Goal: Task Accomplishment & Management: Use online tool/utility

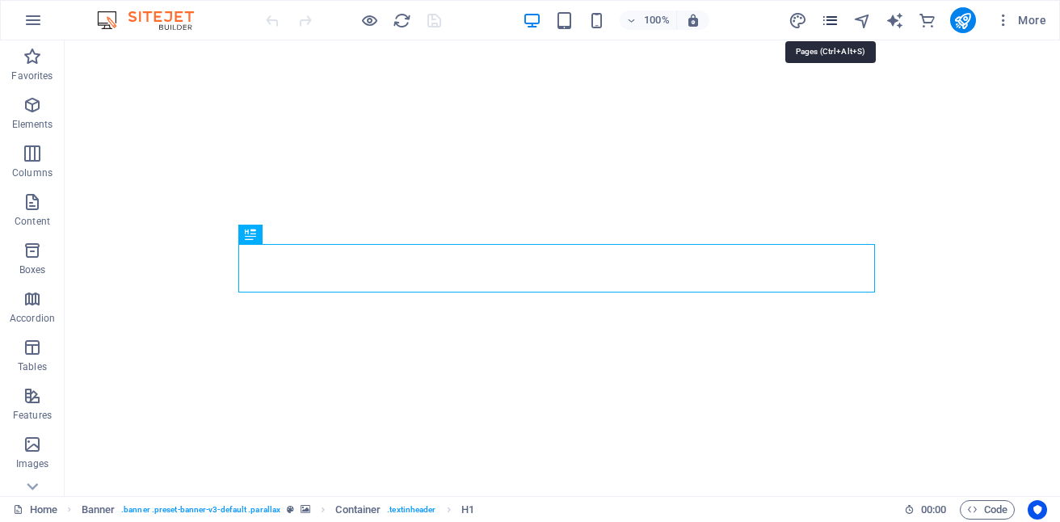
click at [827, 19] on icon "pages" at bounding box center [830, 20] width 19 height 19
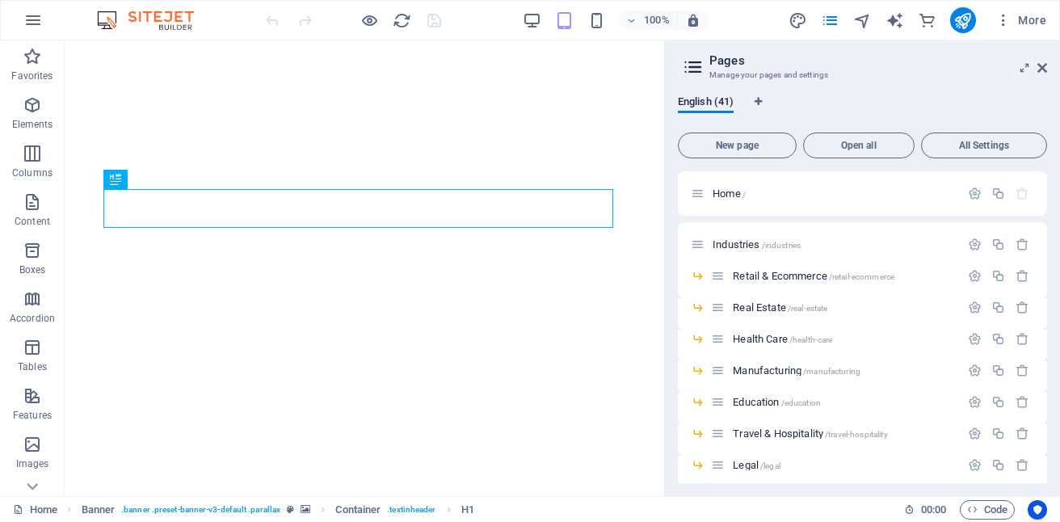
drag, startPoint x: 1047, startPoint y: 196, endPoint x: 1052, endPoint y: 244, distance: 48.7
click at [1052, 244] on div "English (41) New page Open all All Settings Home / Industries /industries Retai…" at bounding box center [862, 289] width 395 height 414
drag, startPoint x: 1042, startPoint y: 204, endPoint x: 1047, endPoint y: 263, distance: 59.2
click at [1047, 263] on div "English (41) New page Open all All Settings Home / Industries /industries Retai…" at bounding box center [862, 289] width 395 height 414
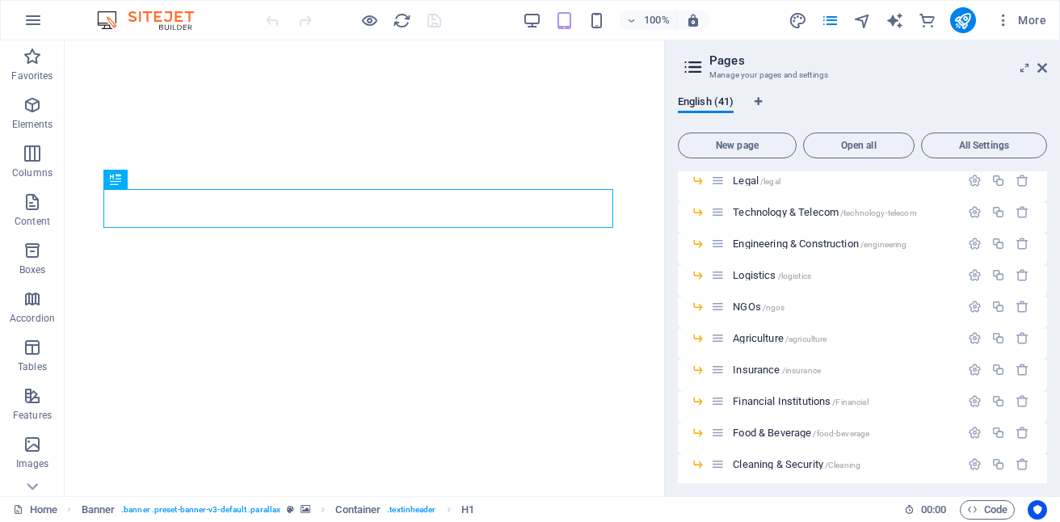
drag, startPoint x: 1047, startPoint y: 259, endPoint x: 1049, endPoint y: 284, distance: 24.3
click at [1049, 284] on div "English (41) New page Open all All Settings Home / Industries /industries Retai…" at bounding box center [862, 289] width 395 height 414
drag, startPoint x: 1049, startPoint y: 267, endPoint x: 1051, endPoint y: 327, distance: 60.6
click at [1051, 328] on div "English (41) New page Open all All Settings Home / Industries /industries Retai…" at bounding box center [862, 289] width 395 height 414
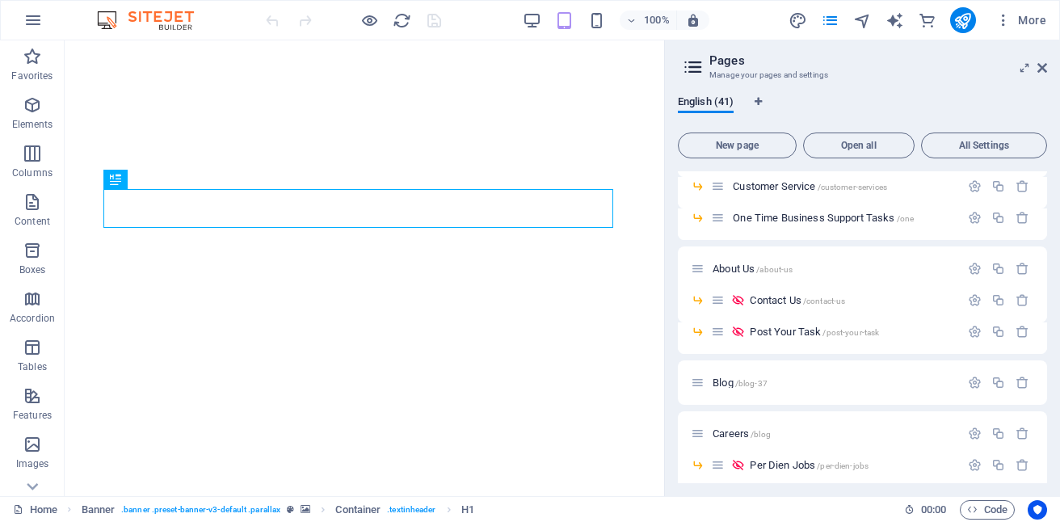
scroll to position [853, 0]
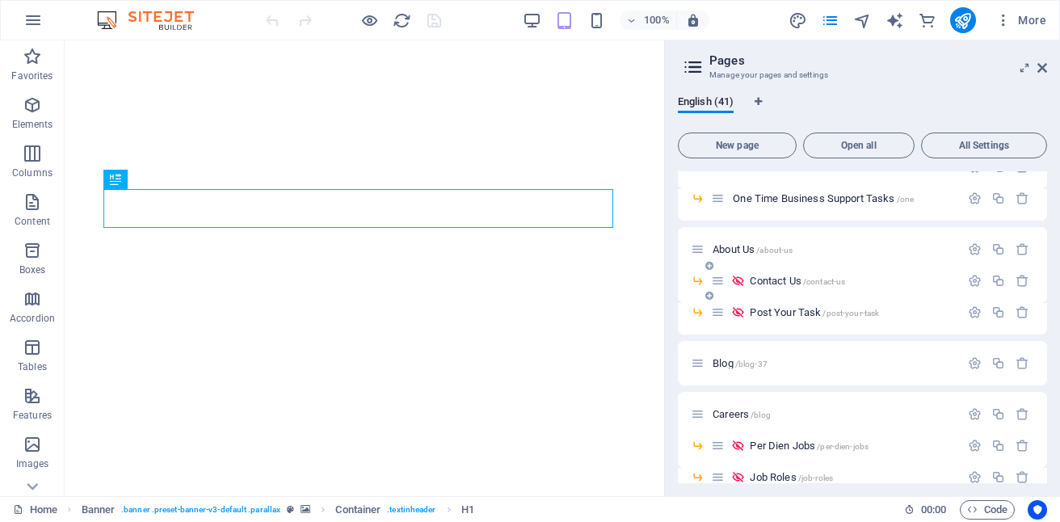
click at [796, 281] on span "Contact Us /contact-us" at bounding box center [797, 281] width 95 height 12
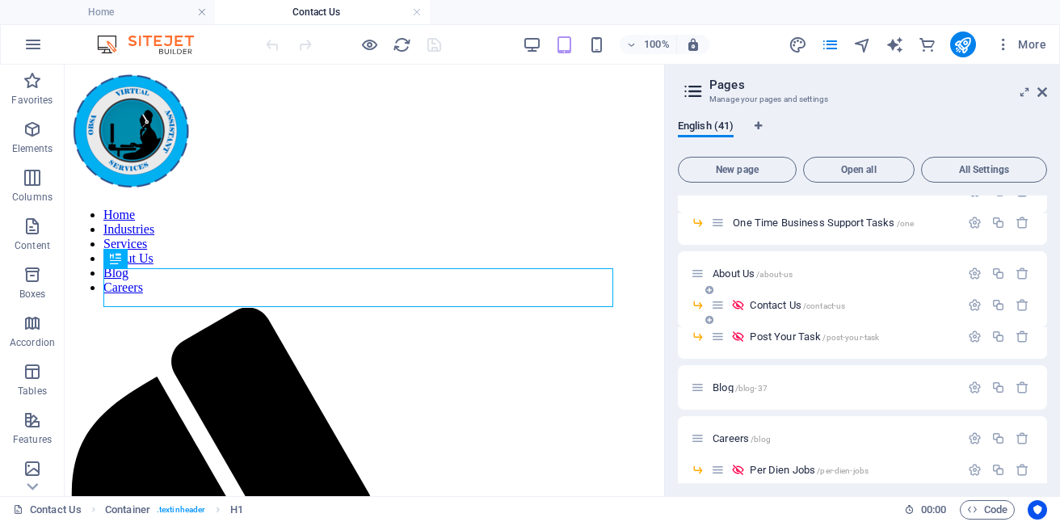
scroll to position [243, 0]
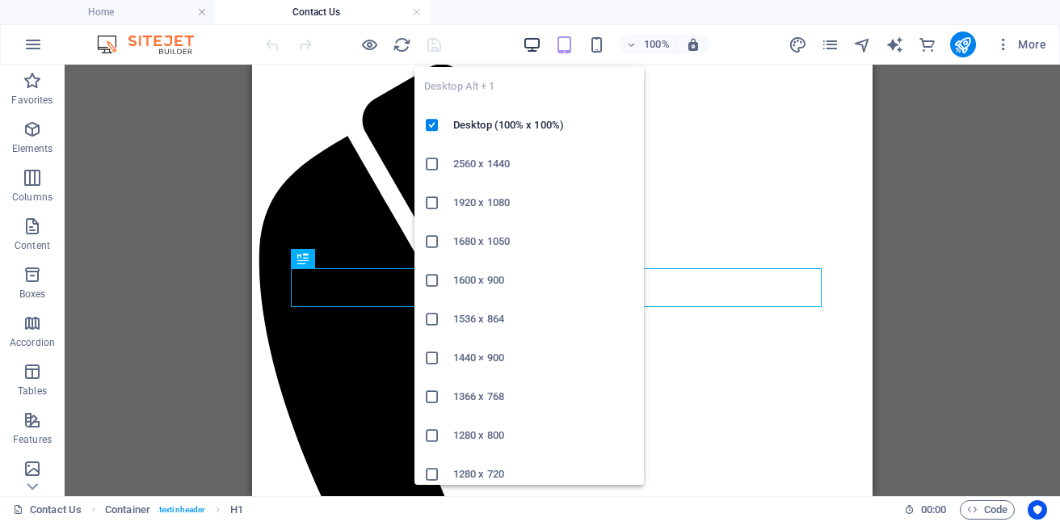
click at [536, 44] on icon "button" at bounding box center [532, 45] width 19 height 19
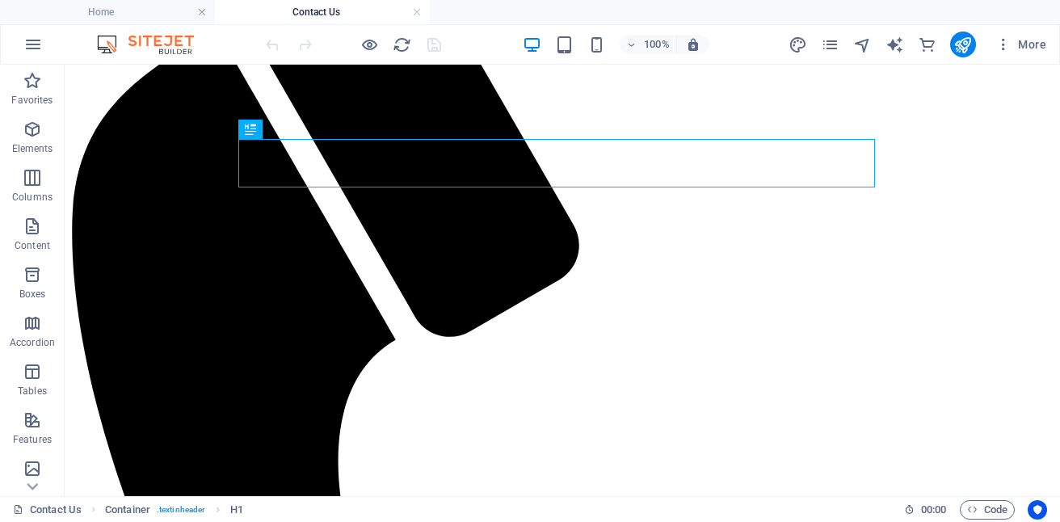
scroll to position [307, 0]
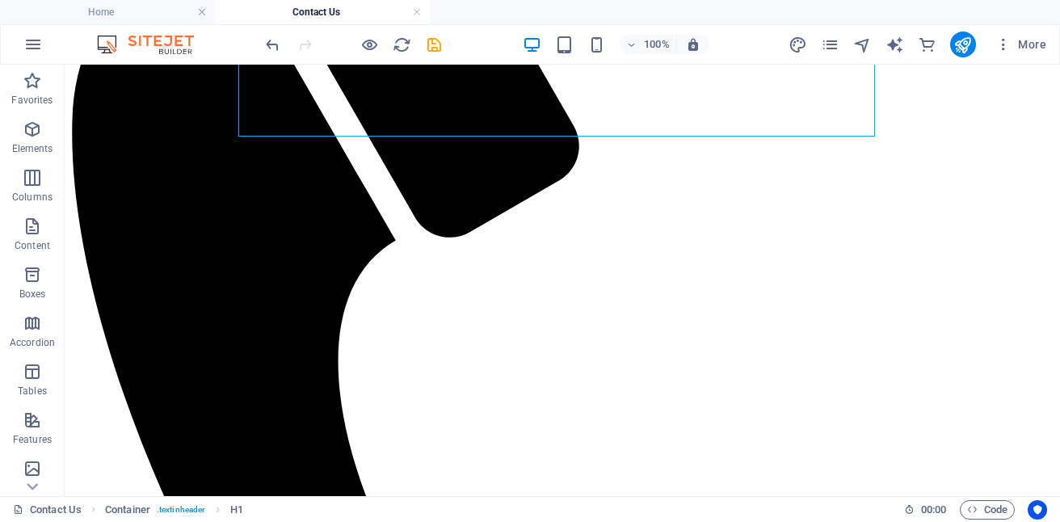
scroll to position [498, 0]
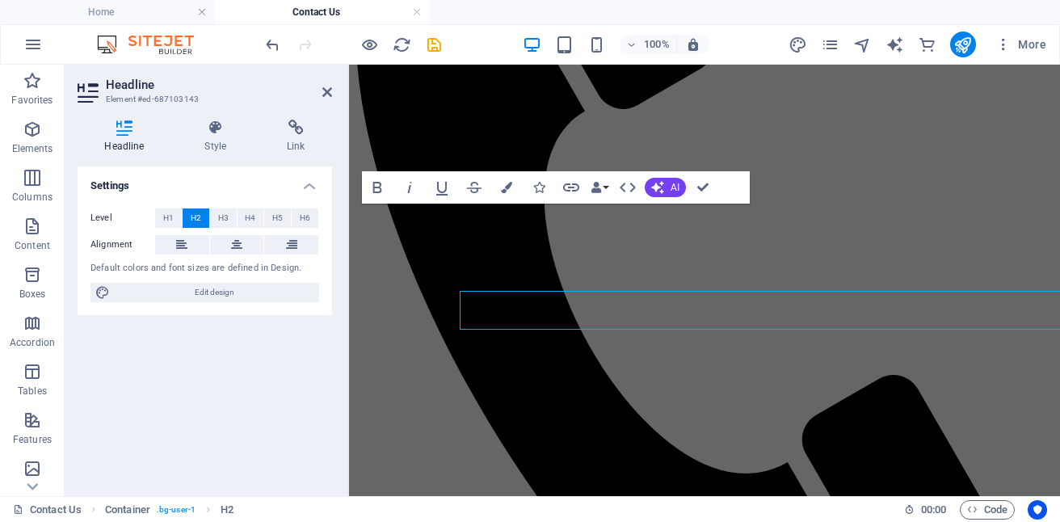
scroll to position [482, 0]
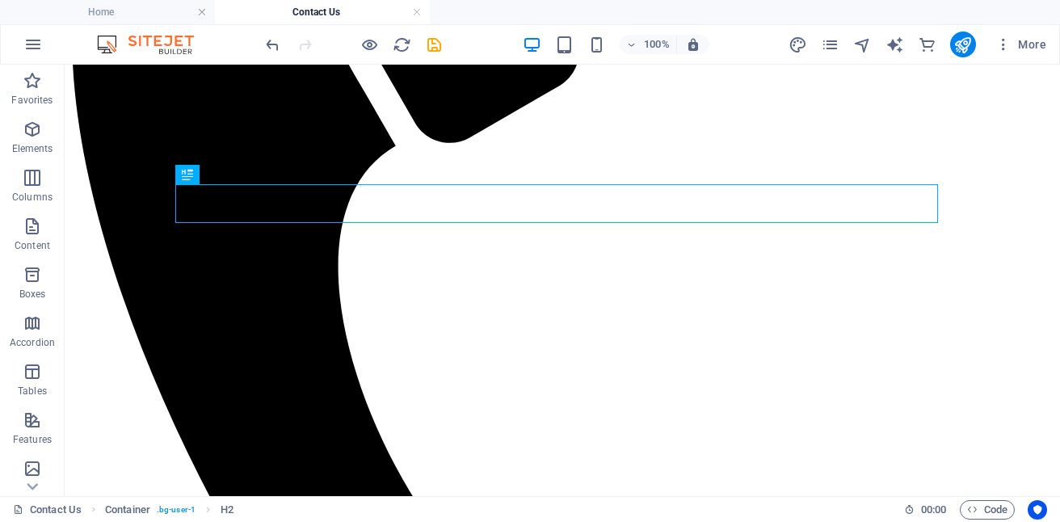
scroll to position [611, 0]
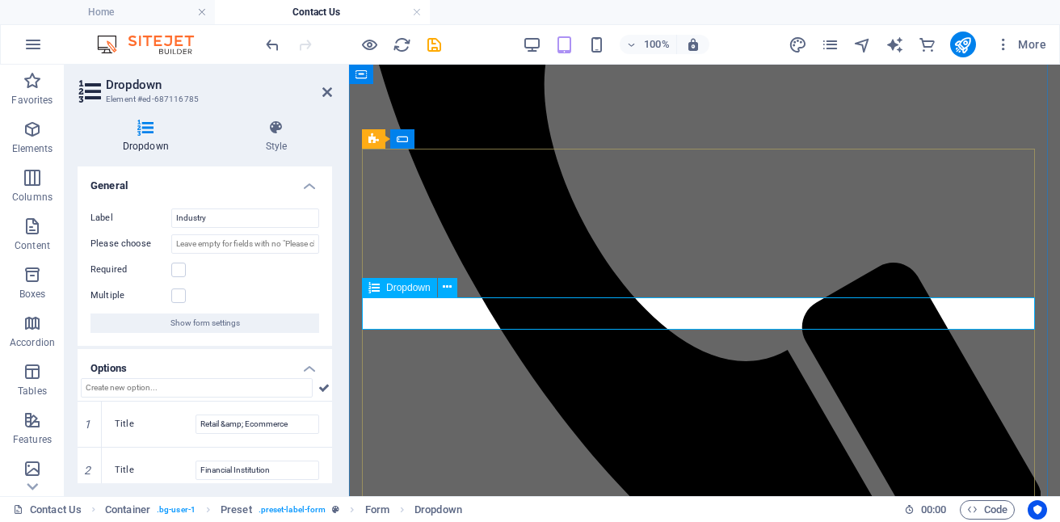
scroll to position [595, 0]
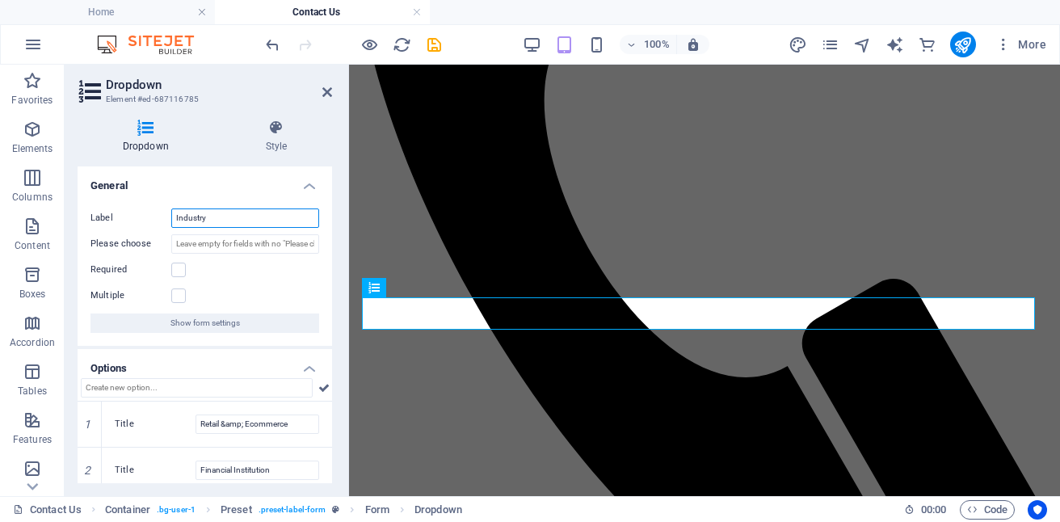
click at [233, 216] on input "Industry" at bounding box center [245, 217] width 148 height 19
type input "I"
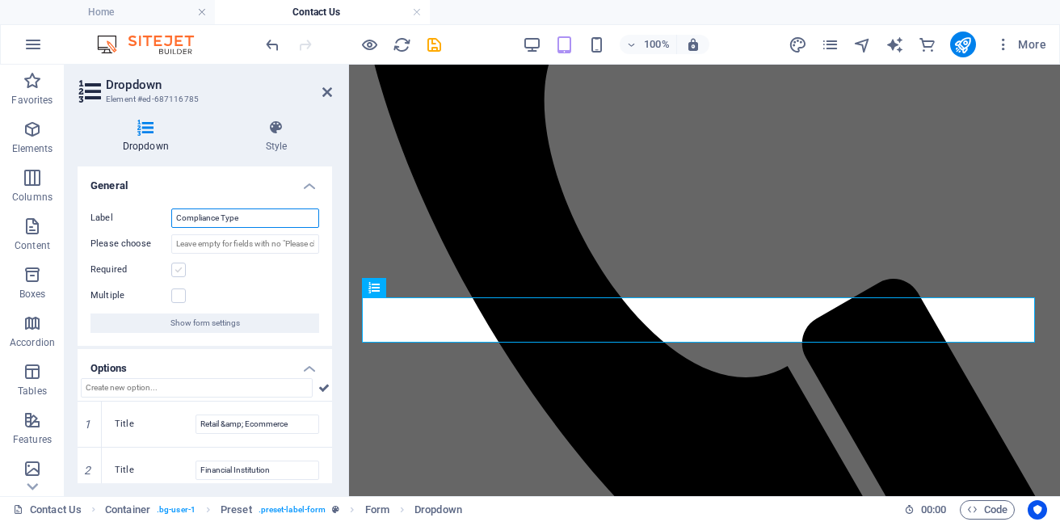
type input "Compliance Type"
click at [175, 264] on label at bounding box center [178, 270] width 15 height 15
click at [0, 0] on input "Required" at bounding box center [0, 0] width 0 height 0
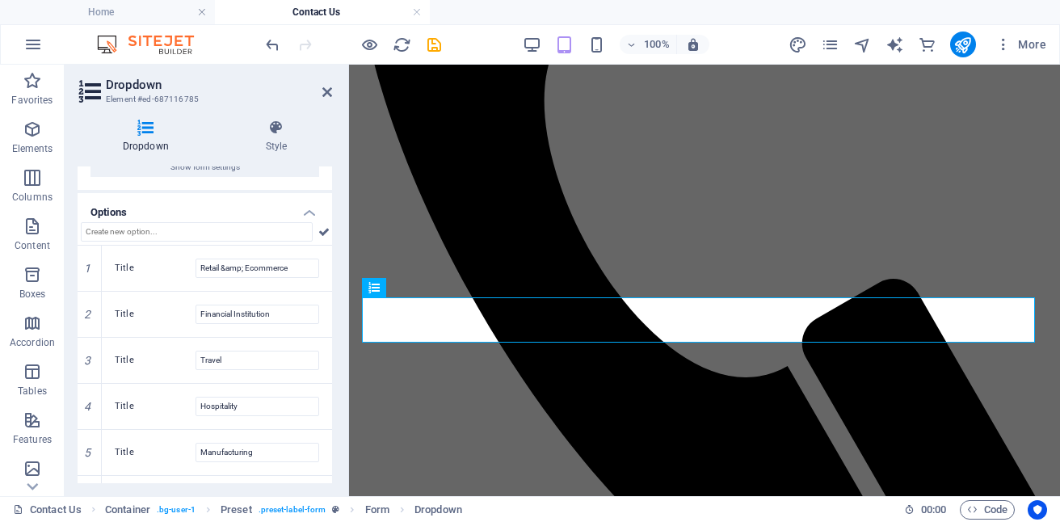
scroll to position [173, 0]
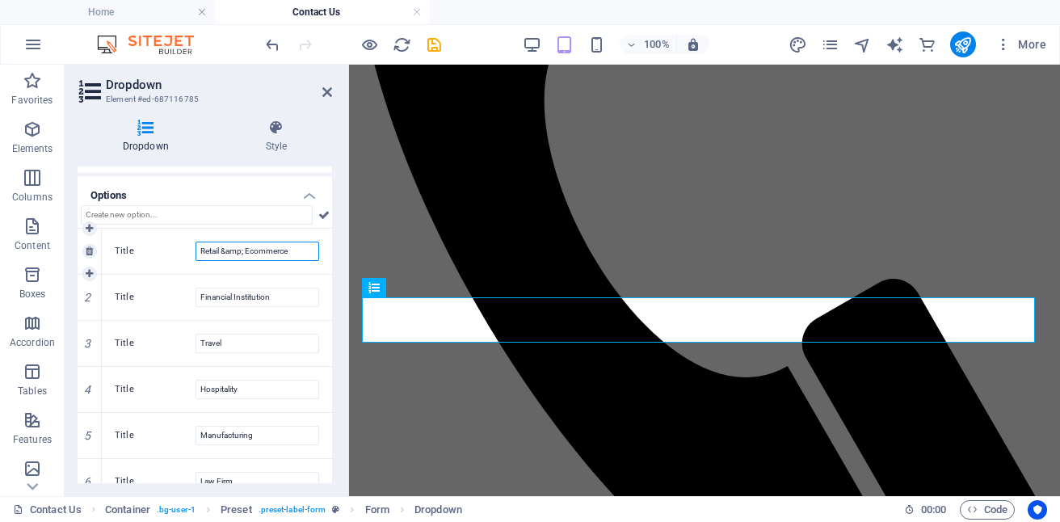
click at [299, 256] on input "Retail &amp; Ecommerce" at bounding box center [258, 251] width 124 height 19
type input "R"
type input "Labour Office Compliance Check"
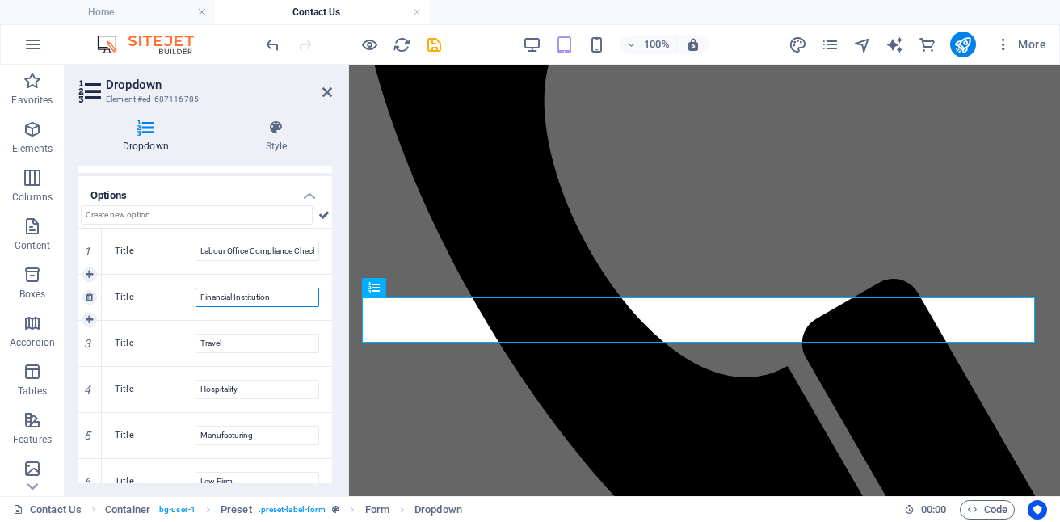
click at [279, 296] on input "Financial Institution" at bounding box center [258, 297] width 124 height 19
type input "F"
type input "Tax Authorities Compliance Check"
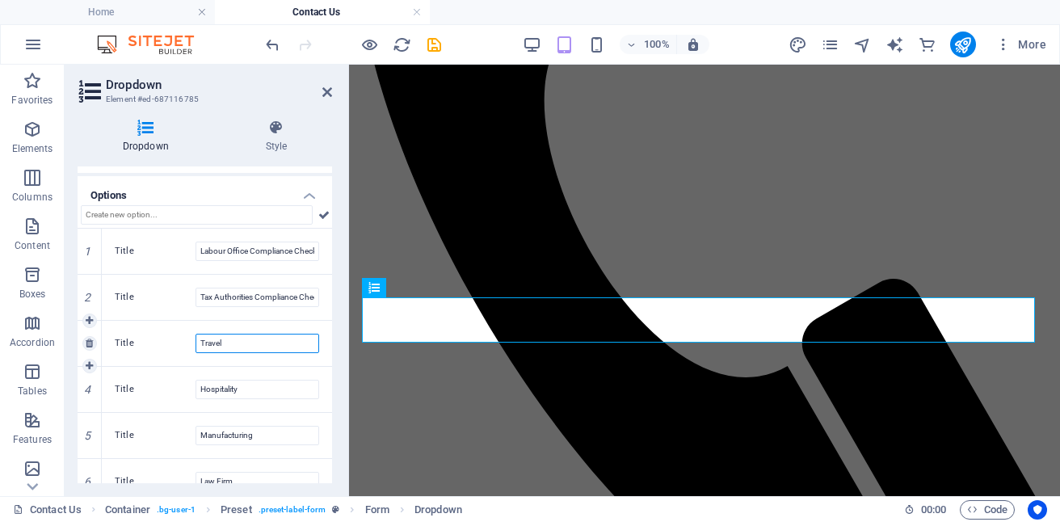
click at [255, 347] on input "Travel" at bounding box center [258, 343] width 124 height 19
click at [309, 249] on input "Labour Office Compliance Check" at bounding box center [258, 251] width 124 height 19
click at [313, 249] on input "Labour Office Compliance Cck" at bounding box center [258, 251] width 124 height 19
type input "Labour Office Compliance C"
click at [313, 294] on input "Tax Authorities Compliance Check" at bounding box center [258, 297] width 124 height 19
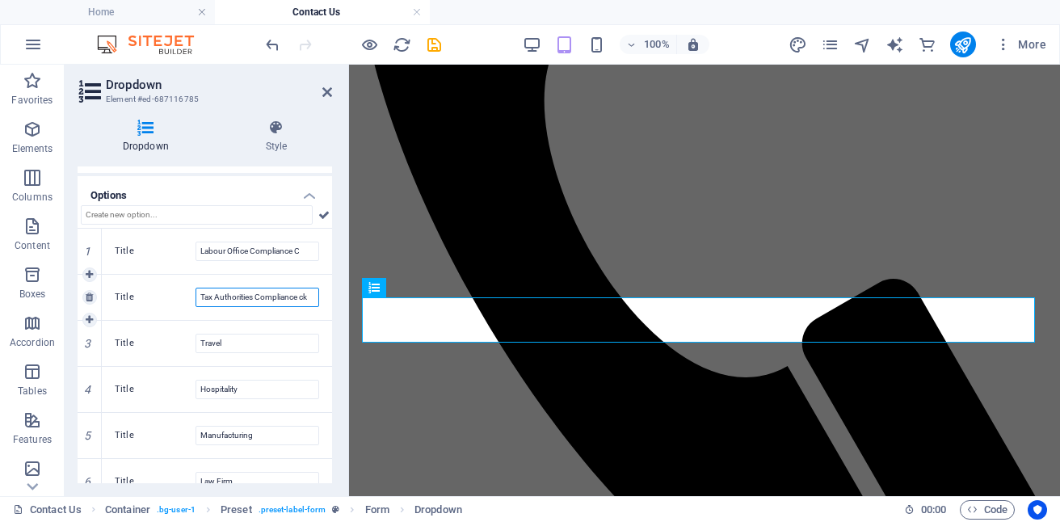
click at [311, 294] on input "Tax Authorities Compliance ck" at bounding box center [258, 297] width 124 height 19
type input "Tax Authorities Compliance"
click at [250, 337] on input "Travel" at bounding box center [258, 343] width 124 height 19
type input "T"
type input "n"
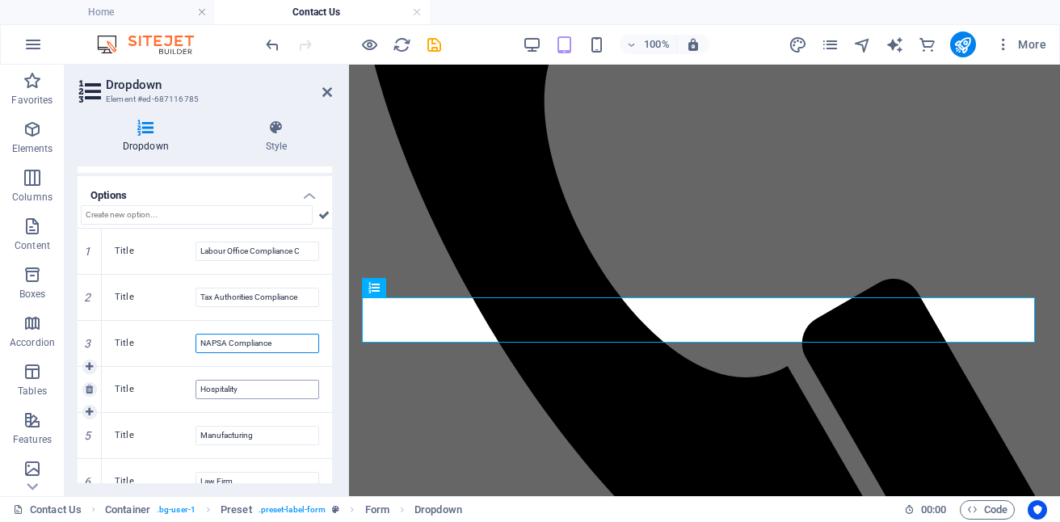
type input "NAPSA Compliance"
click at [252, 389] on input "Hospitality" at bounding box center [258, 389] width 124 height 19
type input "H"
type input "p"
type input "PACRA Compliance"
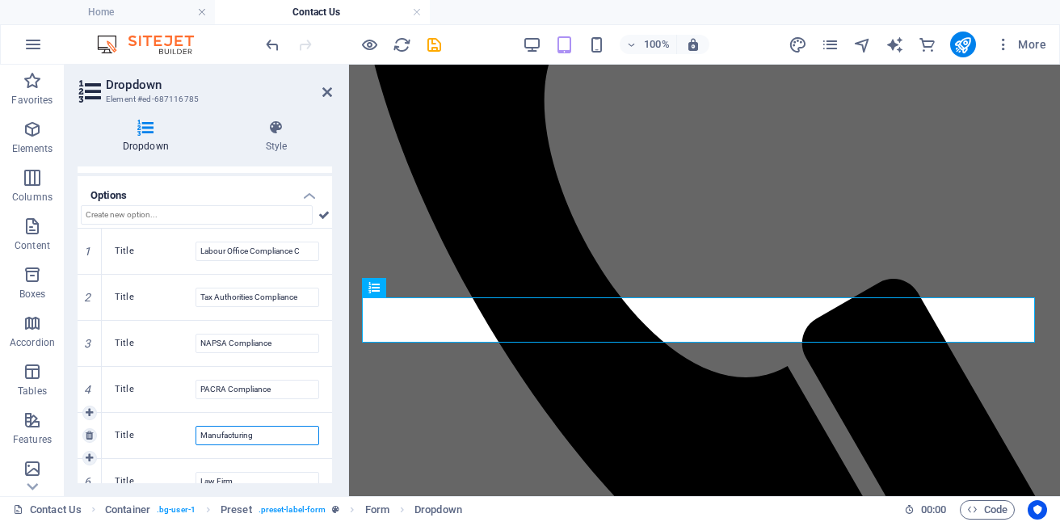
click at [274, 436] on input "Manufacturing" at bounding box center [258, 435] width 124 height 19
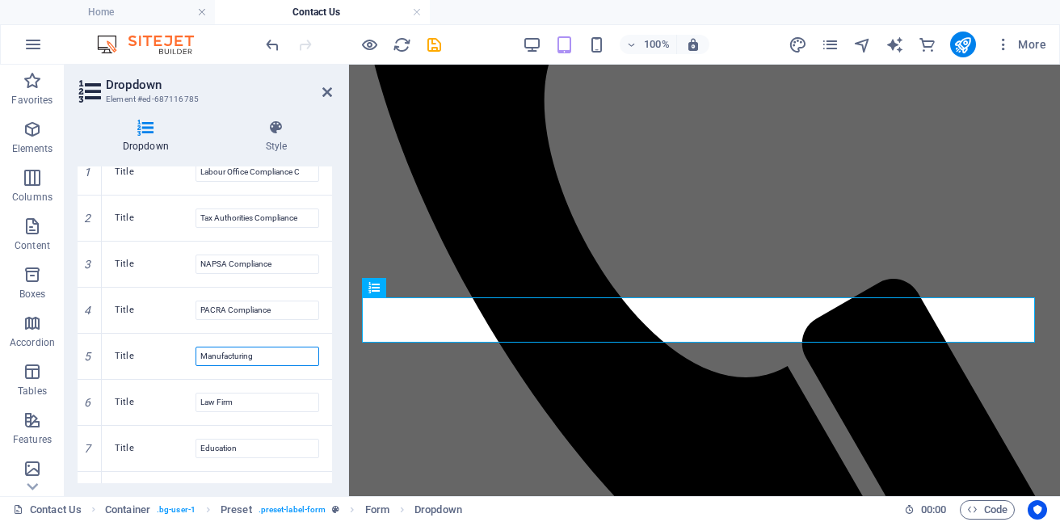
scroll to position [254, 0]
click at [271, 353] on input "Manufacturing" at bounding box center [258, 353] width 124 height 19
type input "M"
type input "Workers Compensation Compliance"
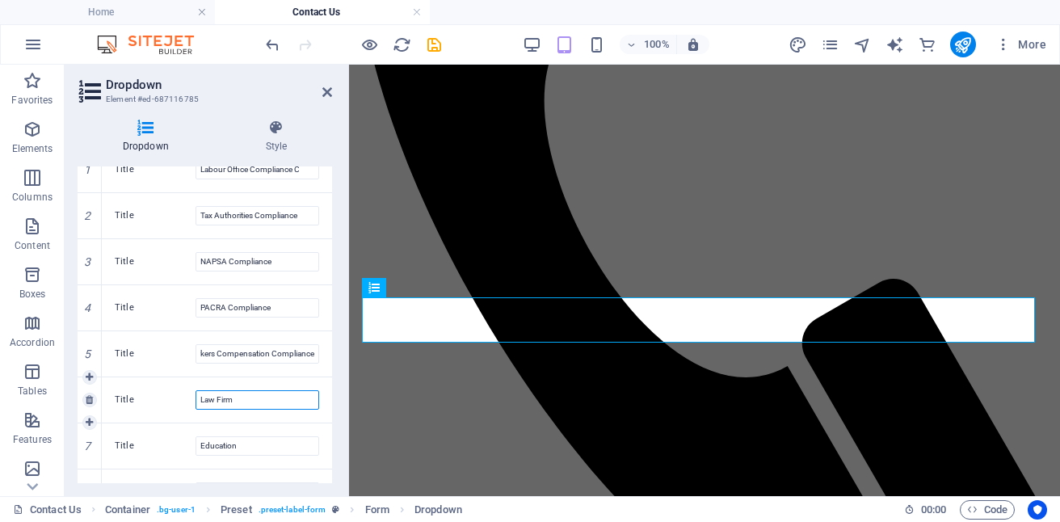
scroll to position [0, 0]
click at [255, 400] on input "Law Firm" at bounding box center [258, 399] width 124 height 19
type input "L"
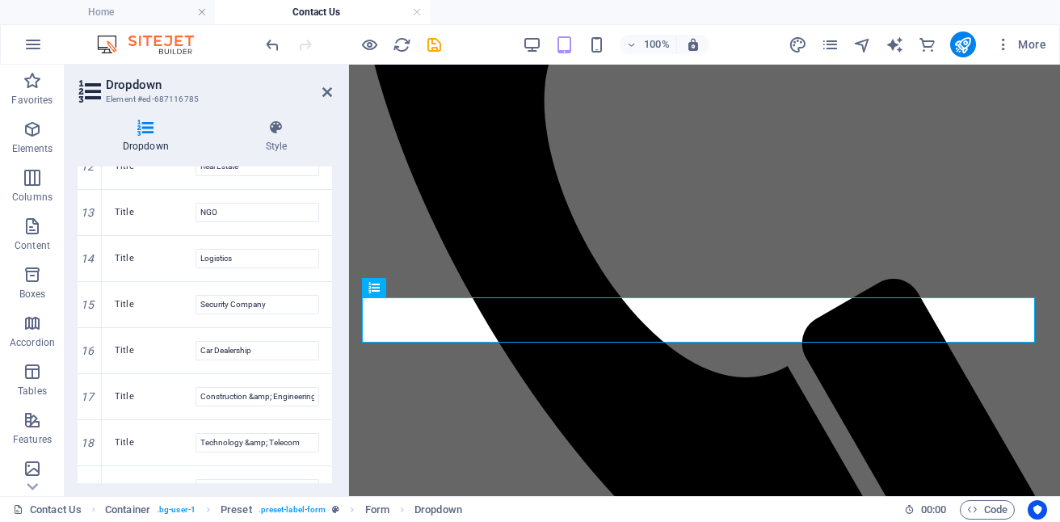
scroll to position [793, 0]
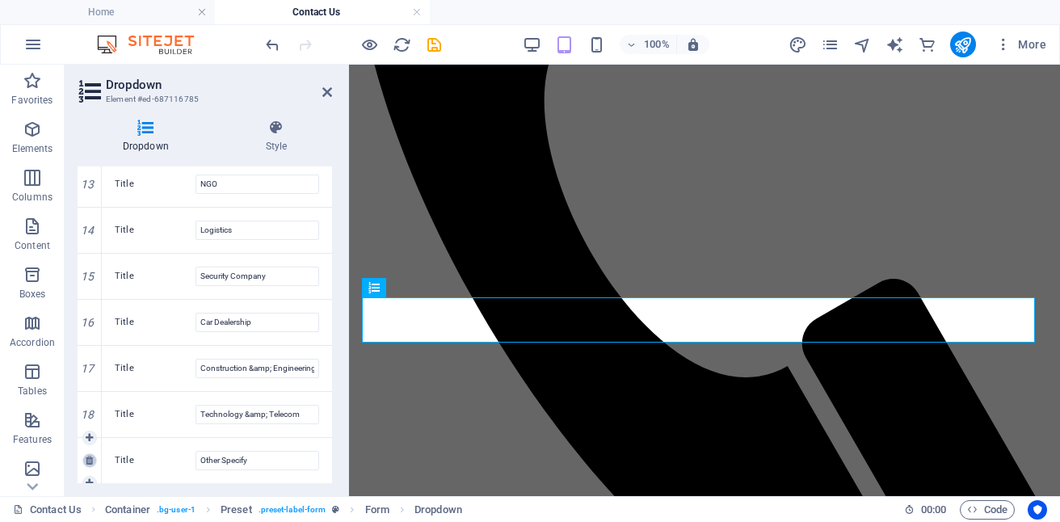
click at [88, 459] on icon at bounding box center [89, 461] width 7 height 10
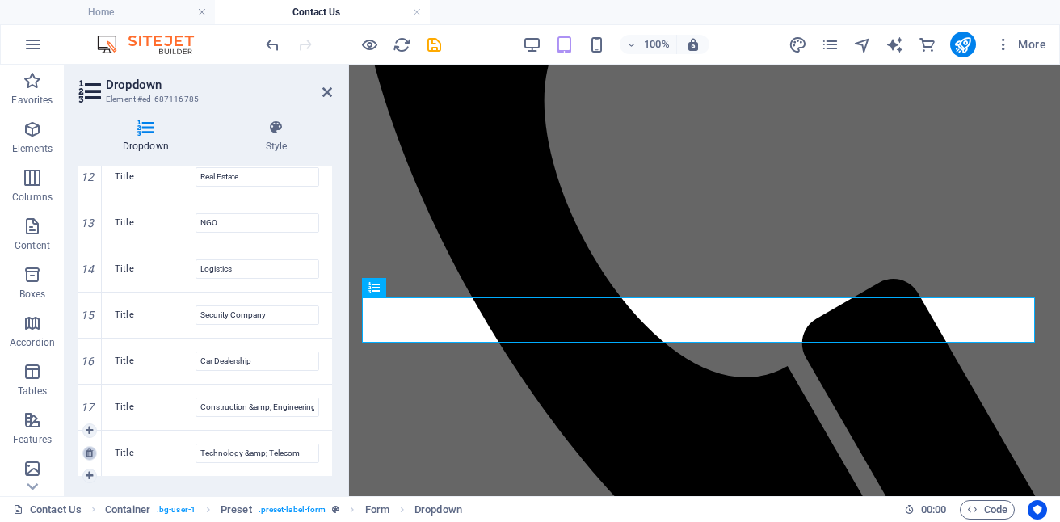
click at [88, 452] on icon at bounding box center [89, 453] width 7 height 10
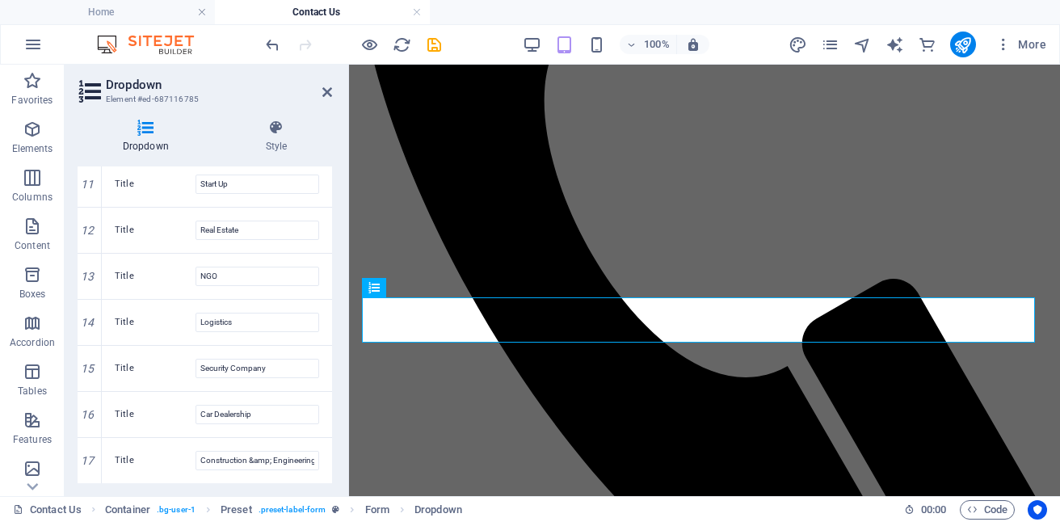
click at [0, 0] on icon at bounding box center [0, 0] width 0 height 0
click at [0, 0] on link at bounding box center [0, 0] width 0 height 0
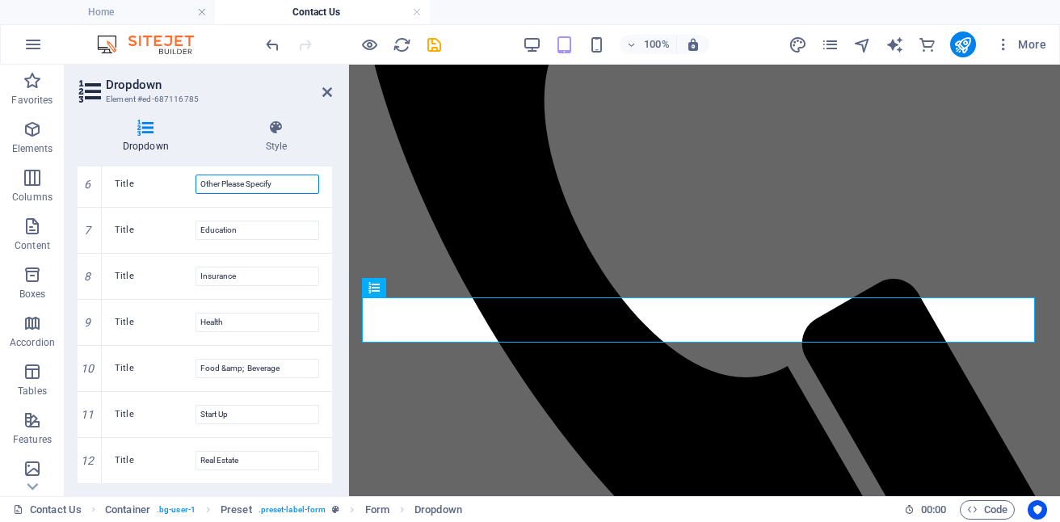
click at [0, 0] on icon at bounding box center [0, 0] width 0 height 0
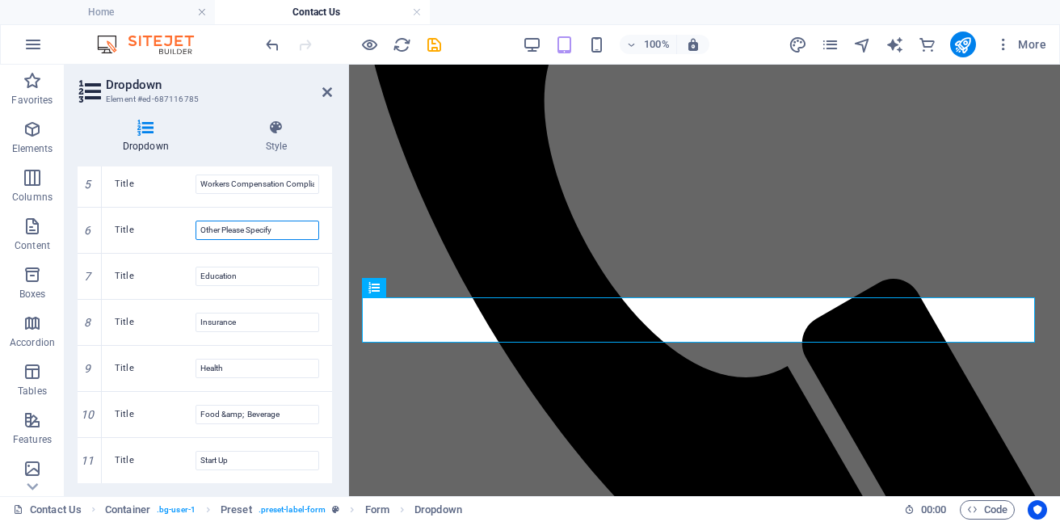
click at [0, 0] on icon at bounding box center [0, 0] width 0 height 0
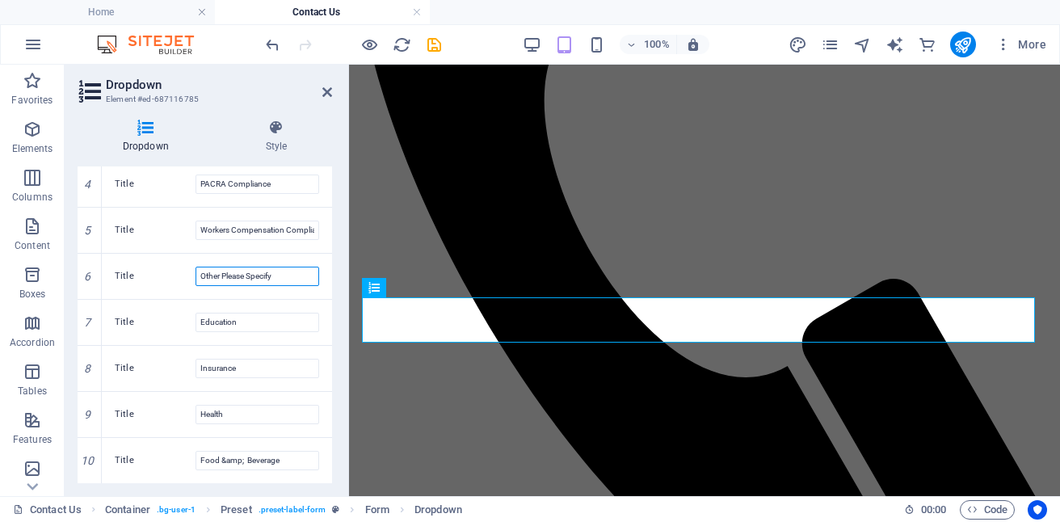
click at [0, 0] on icon at bounding box center [0, 0] width 0 height 0
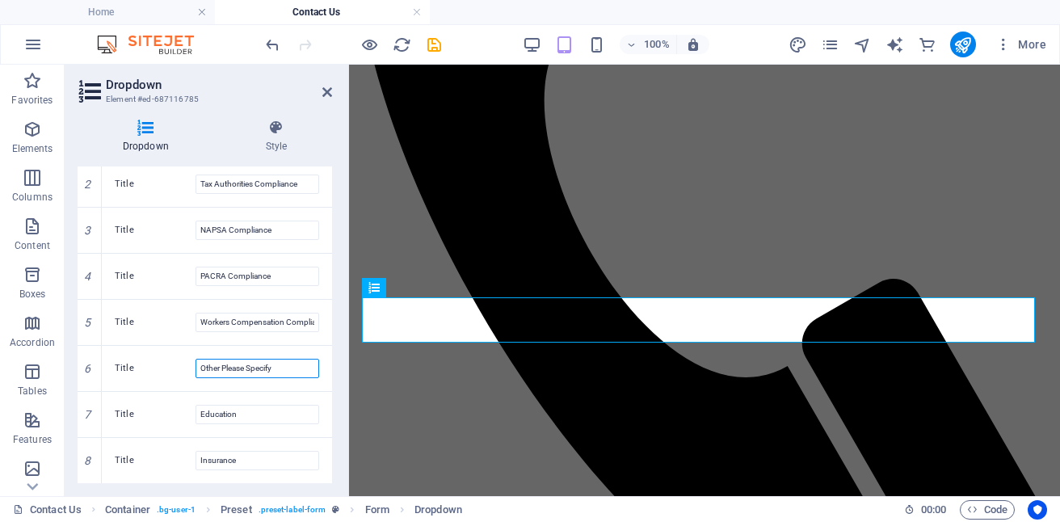
click at [0, 0] on icon at bounding box center [0, 0] width 0 height 0
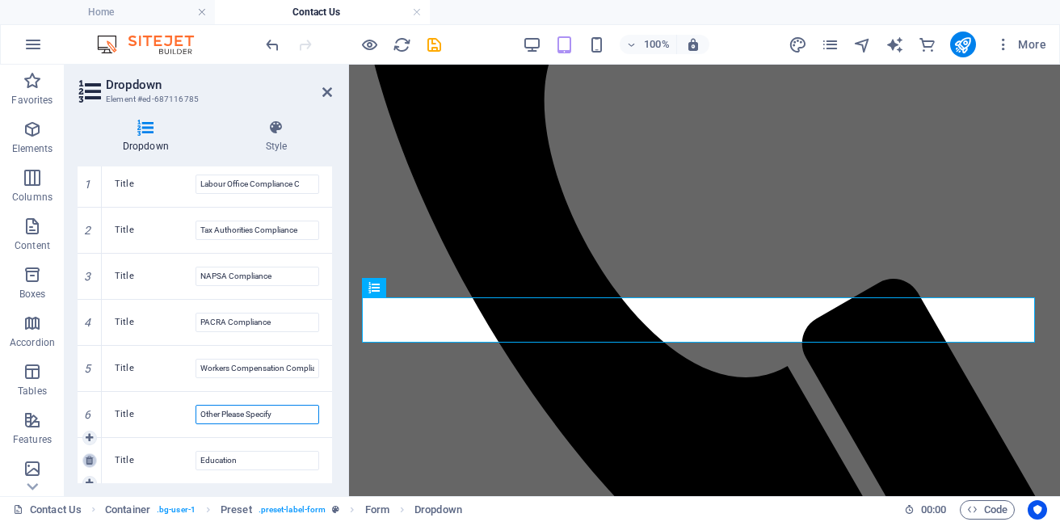
click at [87, 458] on icon at bounding box center [89, 461] width 7 height 10
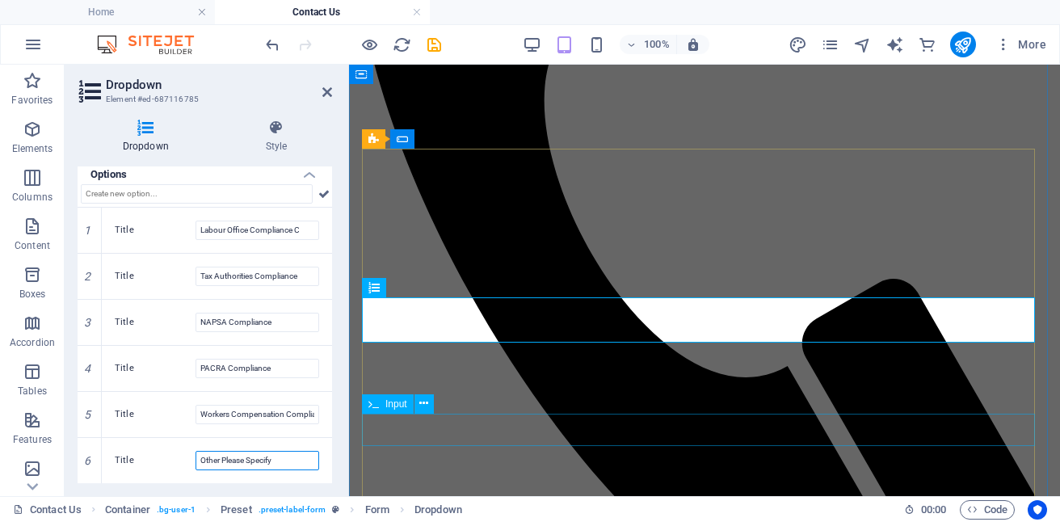
scroll to position [194, 0]
type input "Other Please Specify"
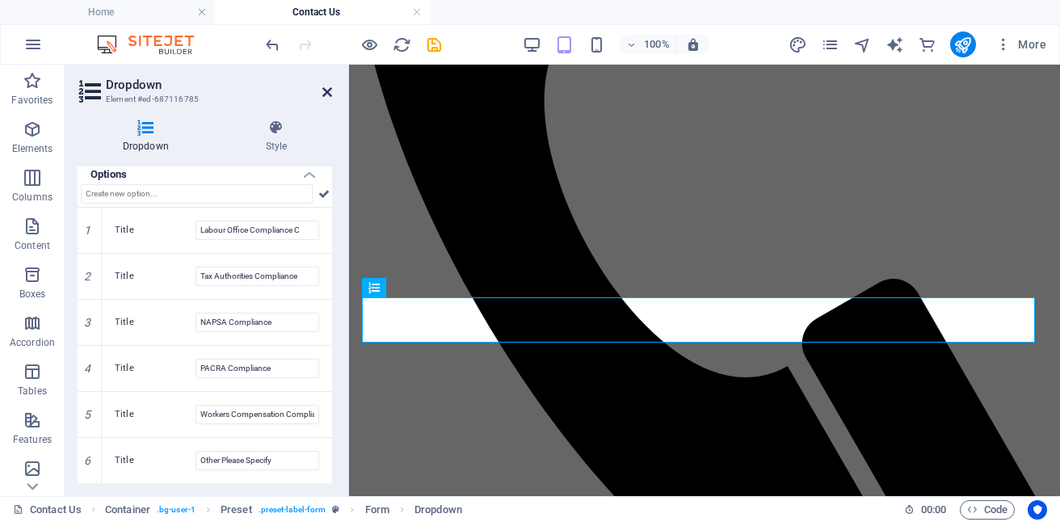
click at [328, 90] on icon at bounding box center [327, 92] width 10 height 13
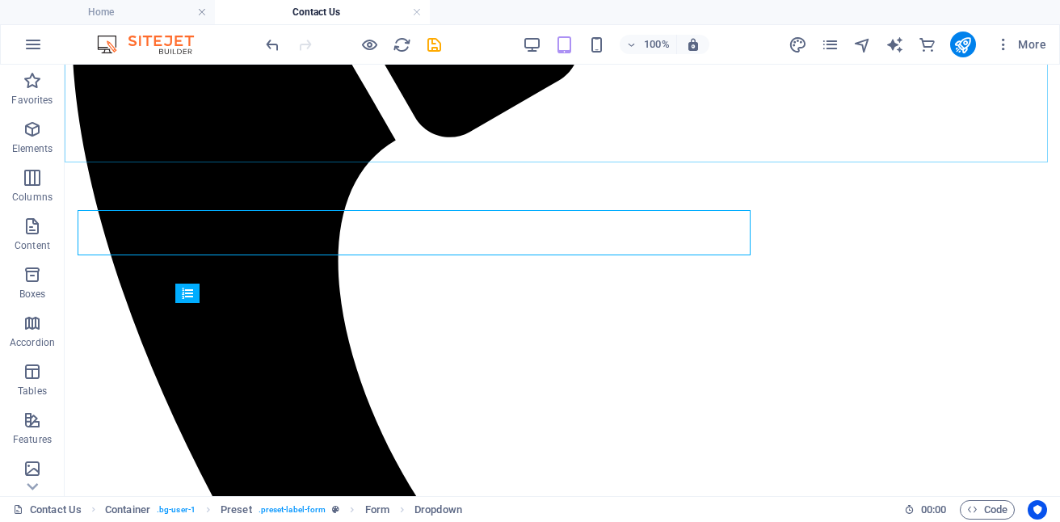
scroll to position [682, 0]
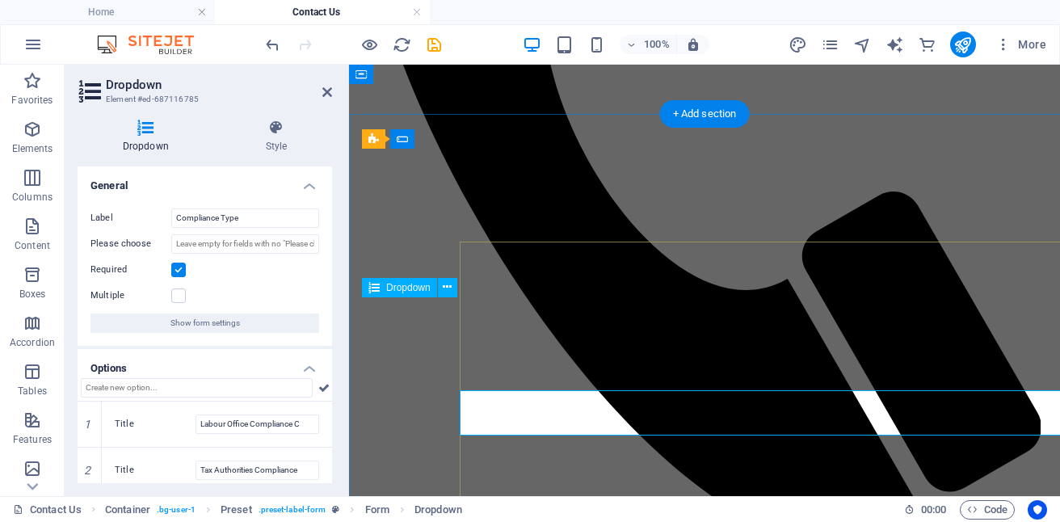
scroll to position [595, 0]
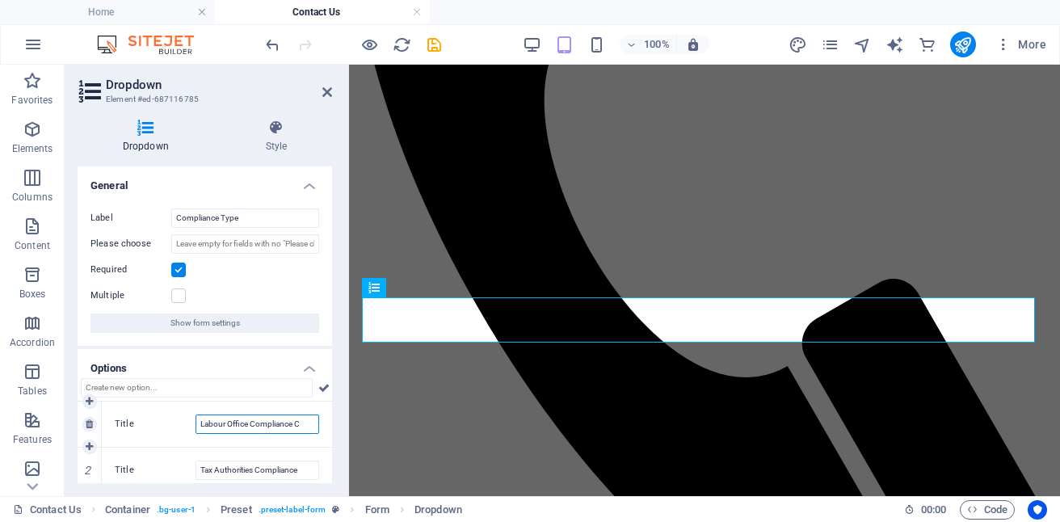
click at [305, 419] on input "Labour Office Compliance C" at bounding box center [258, 423] width 124 height 19
type input "Labour Office Compliance"
click at [312, 99] on header "Dropdown Element #ed-687116785" at bounding box center [205, 86] width 254 height 42
click at [327, 94] on icon at bounding box center [327, 92] width 10 height 13
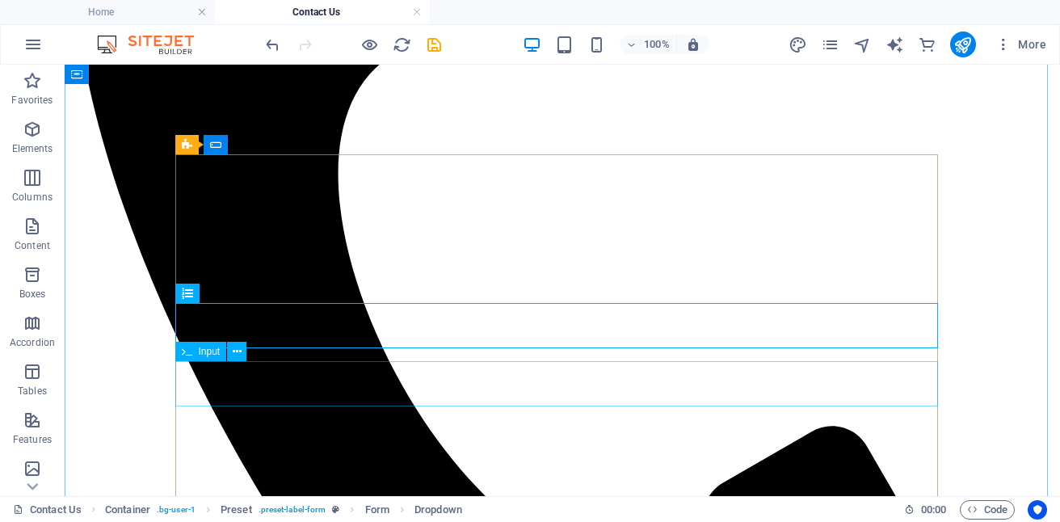
select select "characters"
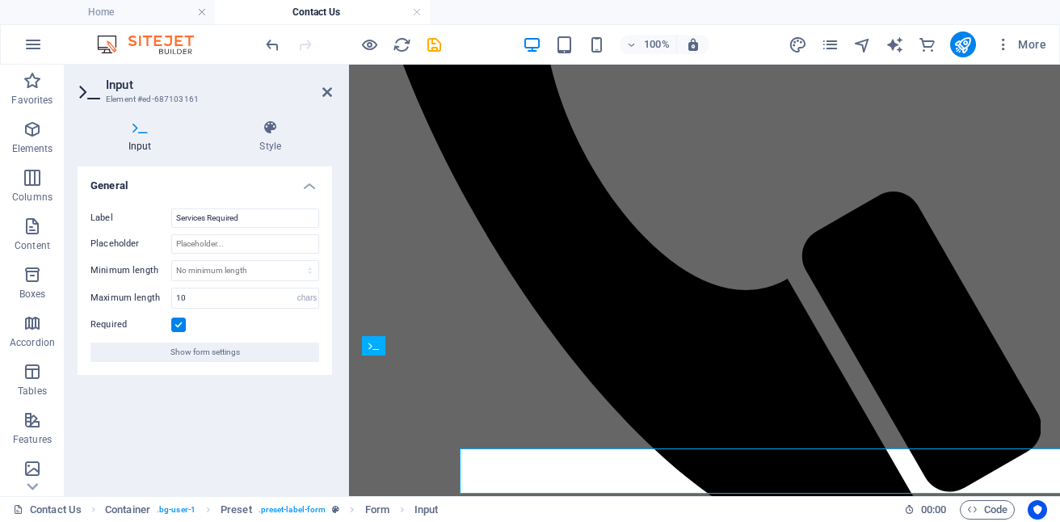
scroll to position [595, 0]
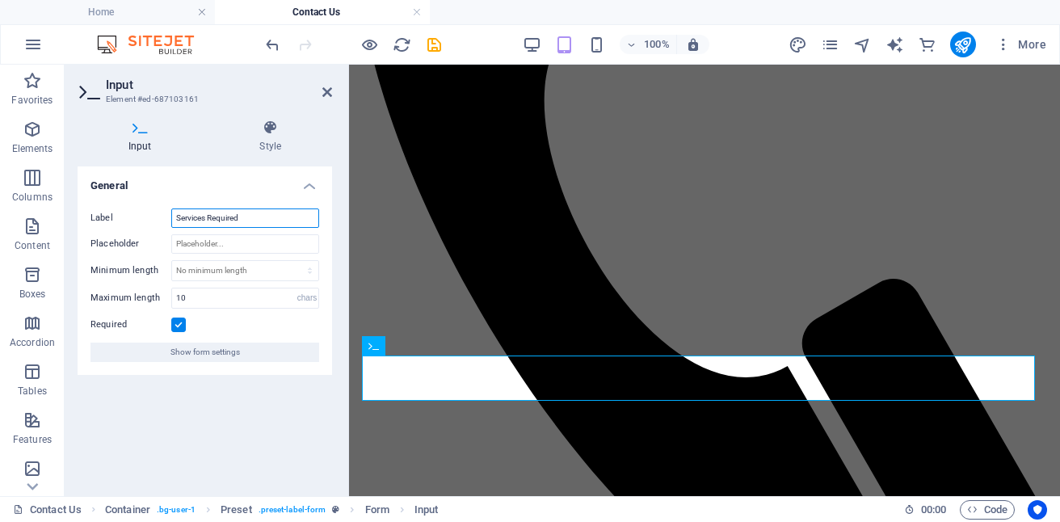
click at [254, 217] on input "Services Required" at bounding box center [245, 217] width 148 height 19
type input "S"
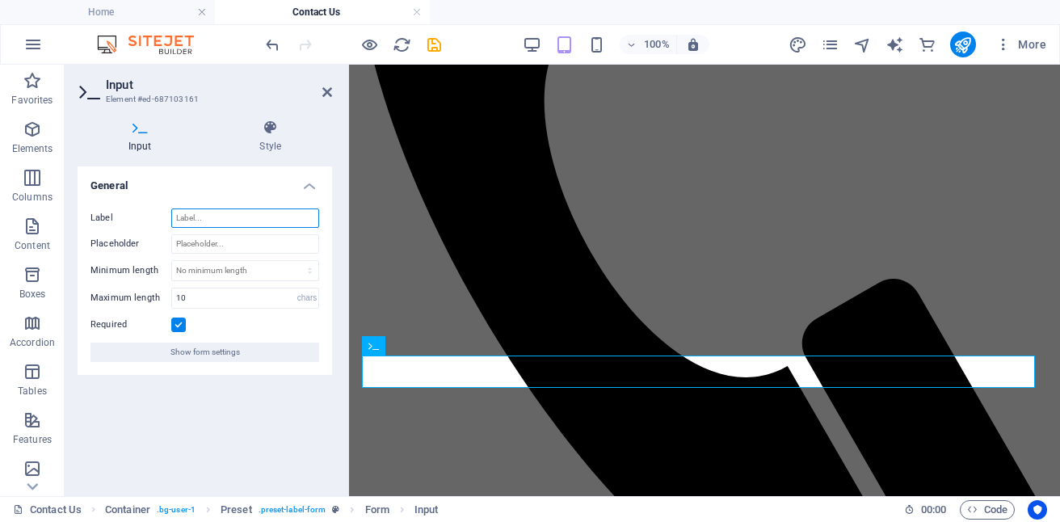
type input "I"
type input "i"
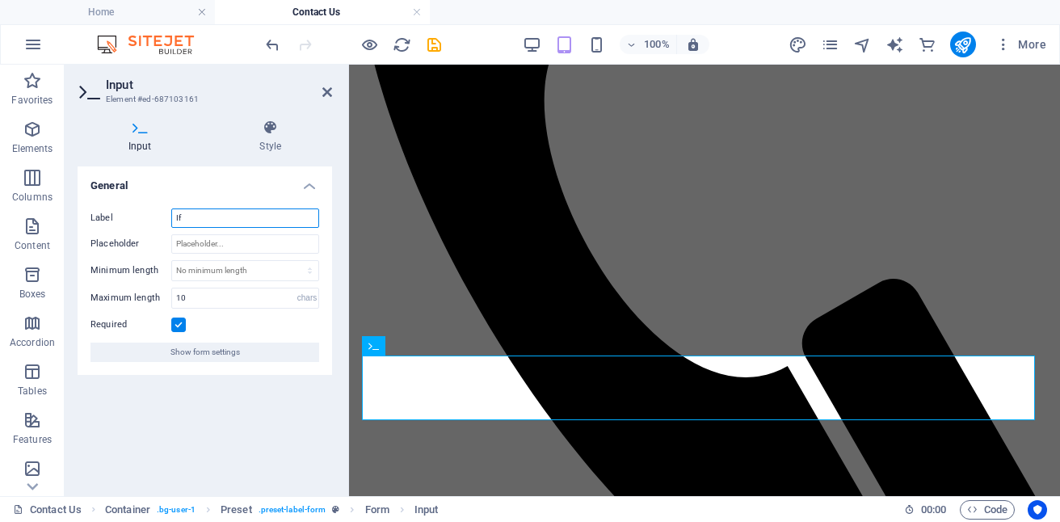
type input "I"
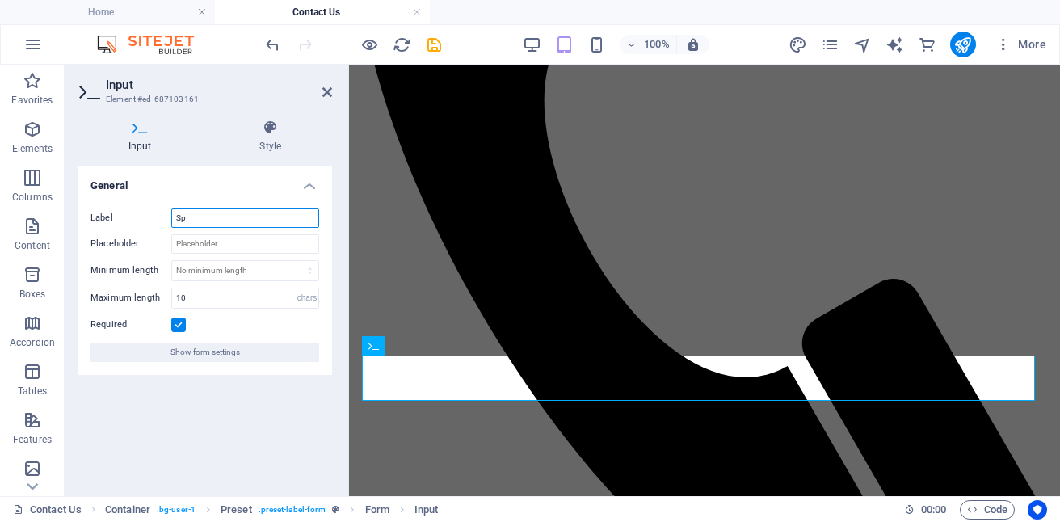
type input "S"
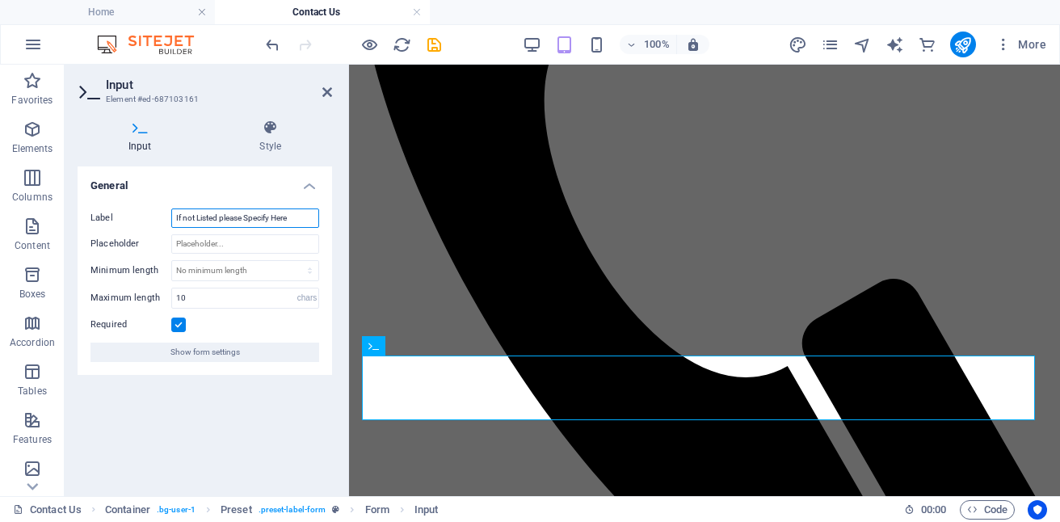
click at [186, 219] on input "If not Listed please Specify Here" at bounding box center [245, 217] width 148 height 19
type input "If Not Listed please Specify Here"
click at [324, 92] on icon at bounding box center [327, 92] width 10 height 13
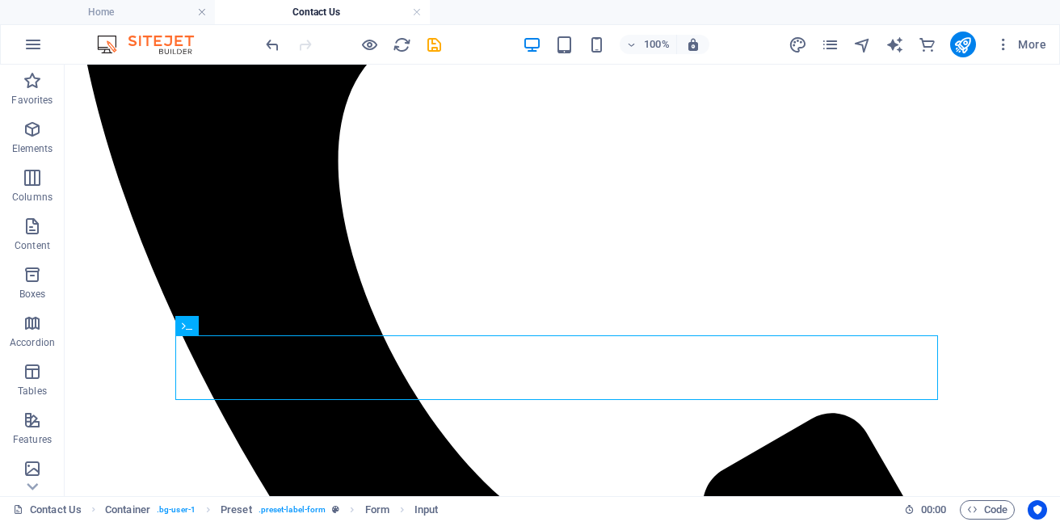
scroll to position [677, 0]
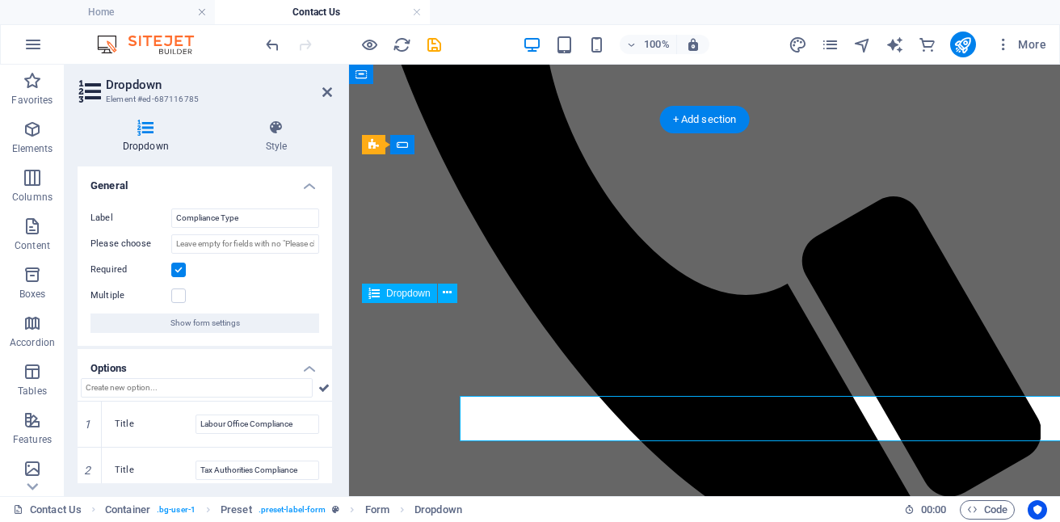
scroll to position [589, 0]
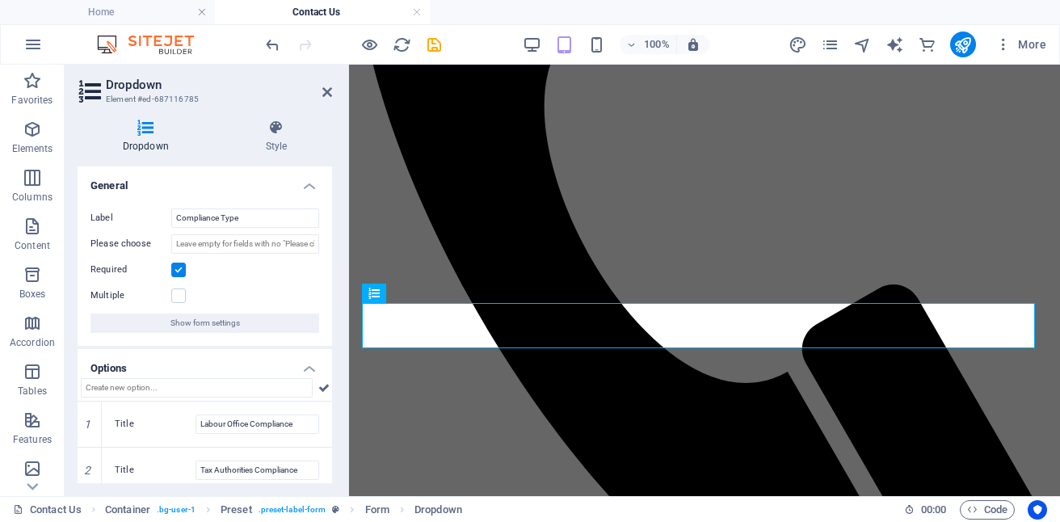
drag, startPoint x: 328, startPoint y: 263, endPoint x: 330, endPoint y: 375, distance: 111.5
click at [330, 375] on div "General Label Compliance Type Please choose Required Multiple Show form setting…" at bounding box center [205, 324] width 254 height 317
drag, startPoint x: 328, startPoint y: 325, endPoint x: 328, endPoint y: 419, distance: 93.7
click at [328, 419] on ul "General Label Compliance Type Please choose Required Multiple Show form setting…" at bounding box center [205, 421] width 254 height 511
drag, startPoint x: 328, startPoint y: 320, endPoint x: 331, endPoint y: 383, distance: 63.1
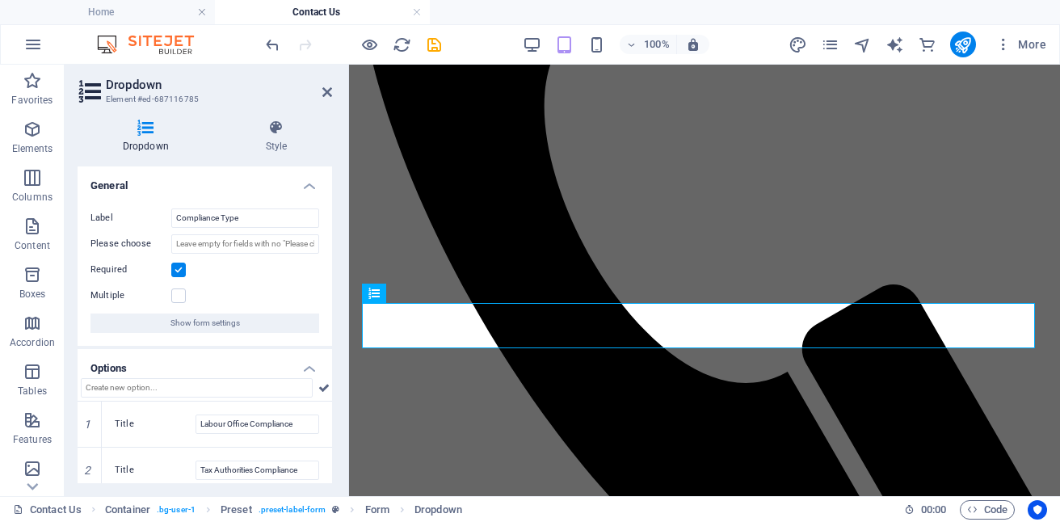
click at [331, 383] on div "General Label Compliance Type Please choose Required Multiple Show form setting…" at bounding box center [205, 324] width 254 height 317
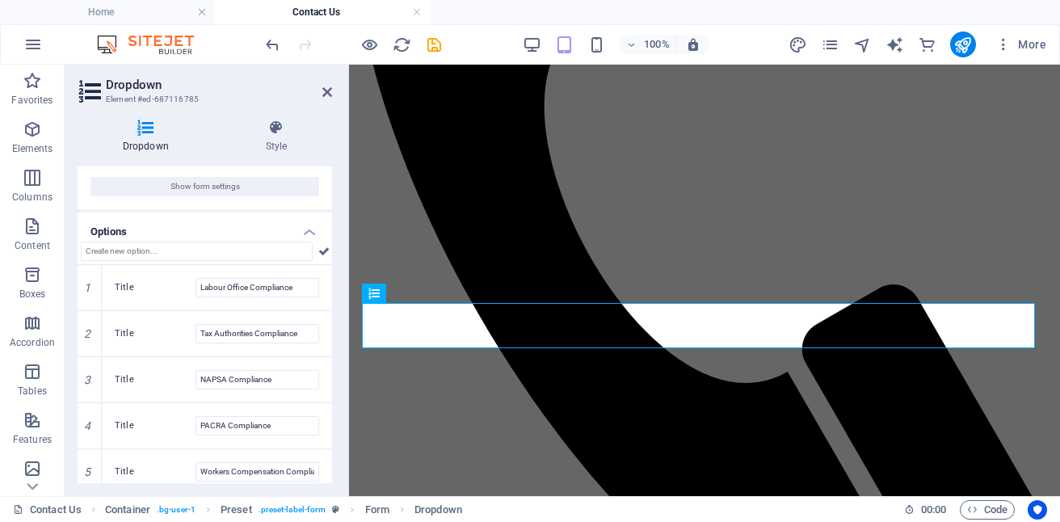
scroll to position [194, 0]
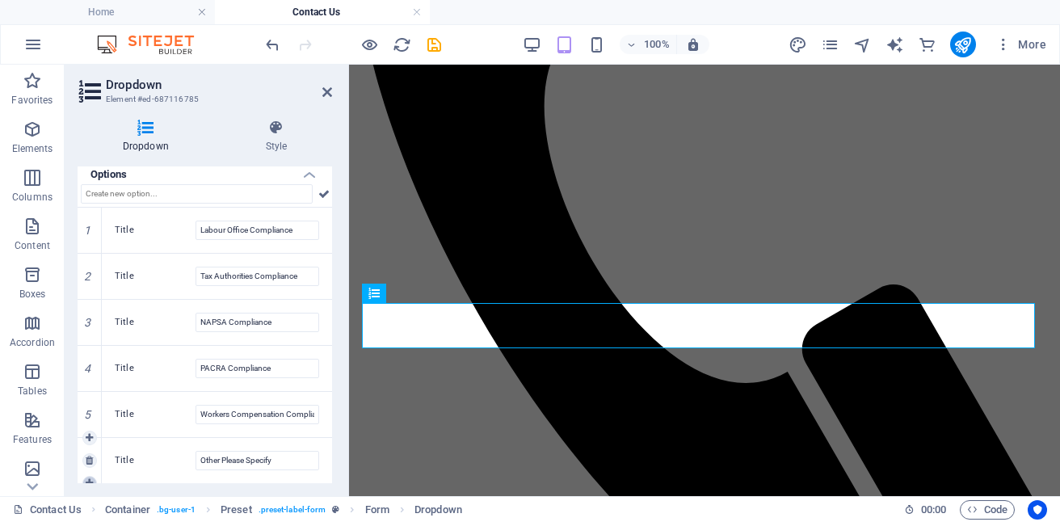
click at [88, 481] on icon at bounding box center [89, 483] width 7 height 10
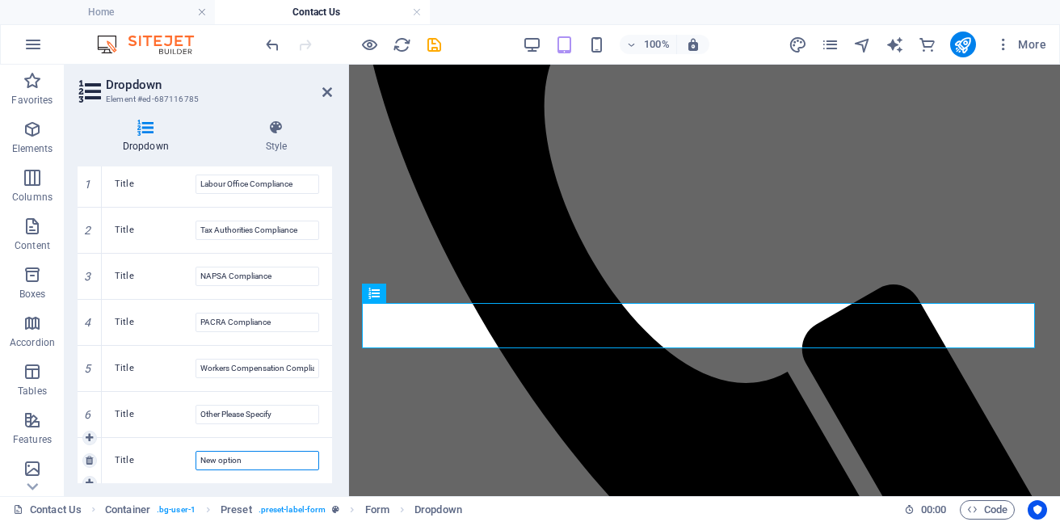
click at [250, 456] on input "New option" at bounding box center [258, 460] width 124 height 19
type input "N"
type input "a"
type input "All"
click at [326, 89] on icon at bounding box center [327, 92] width 10 height 13
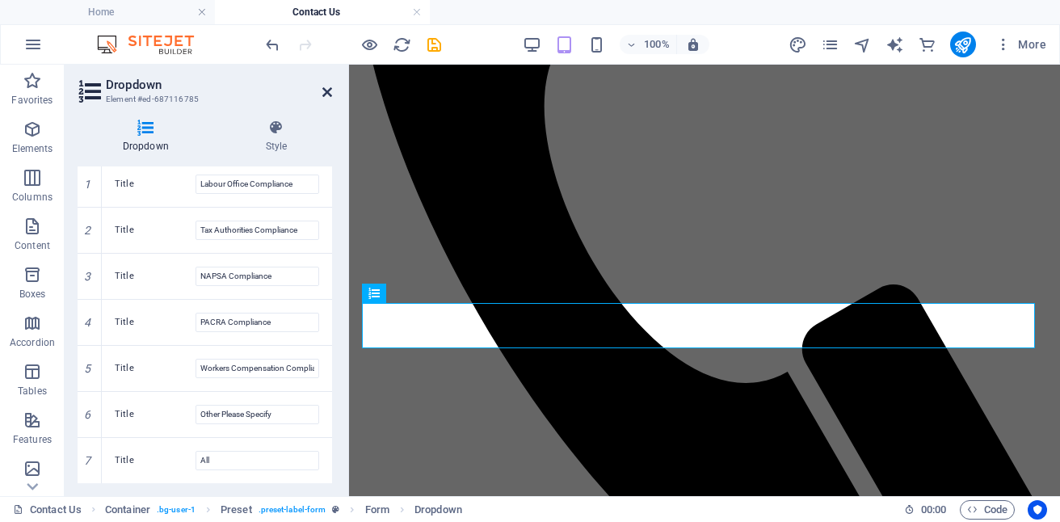
scroll to position [677, 0]
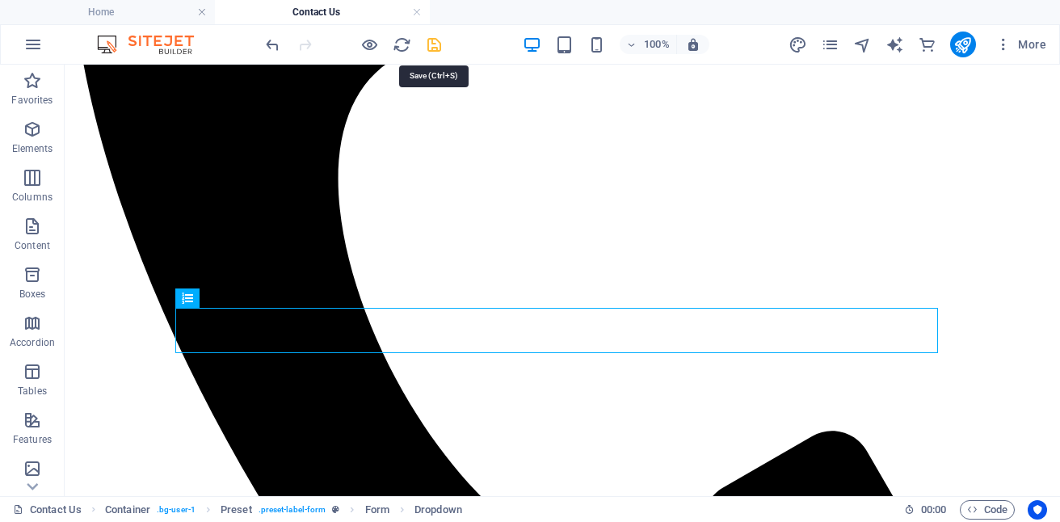
click at [436, 46] on icon "save" at bounding box center [434, 45] width 19 height 19
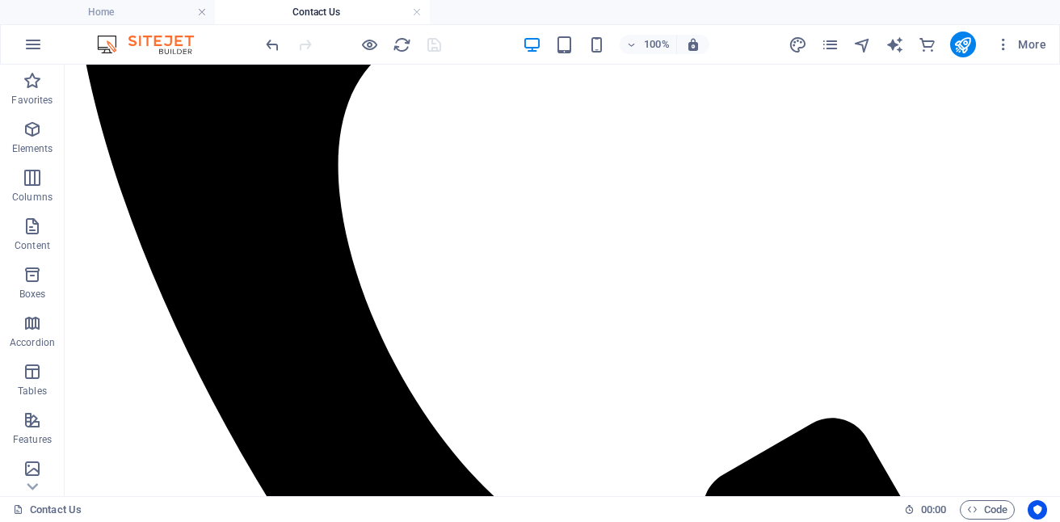
scroll to position [686, 0]
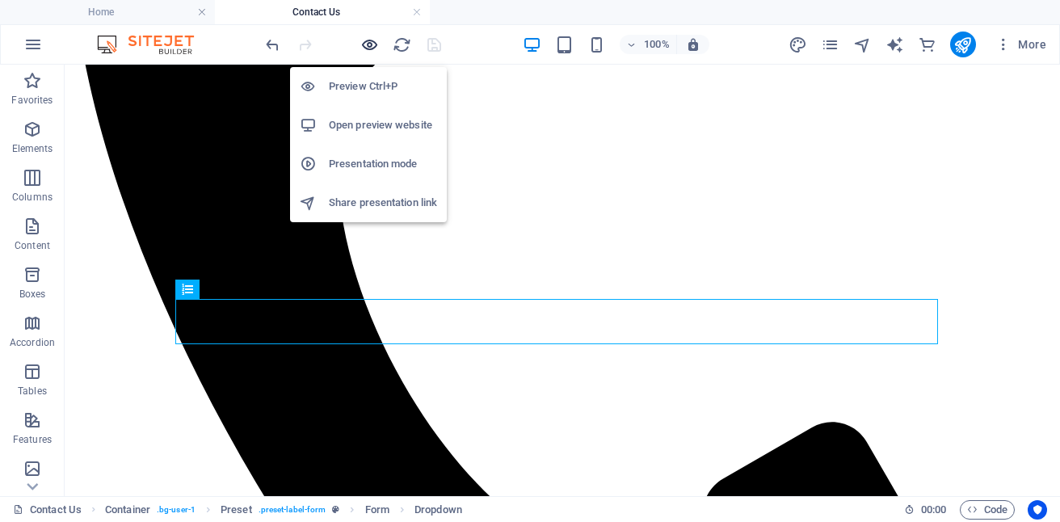
click at [367, 42] on icon "button" at bounding box center [369, 45] width 19 height 19
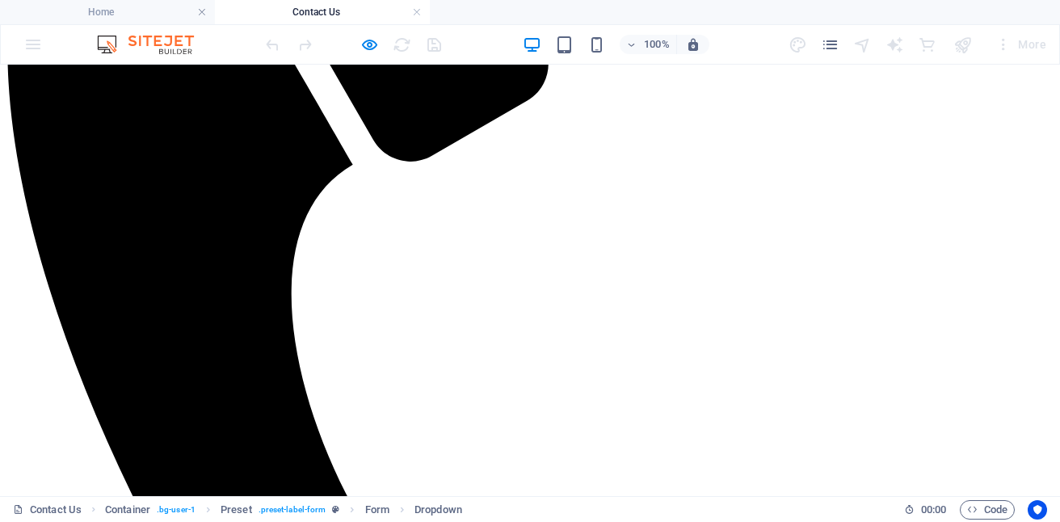
scroll to position [673, 0]
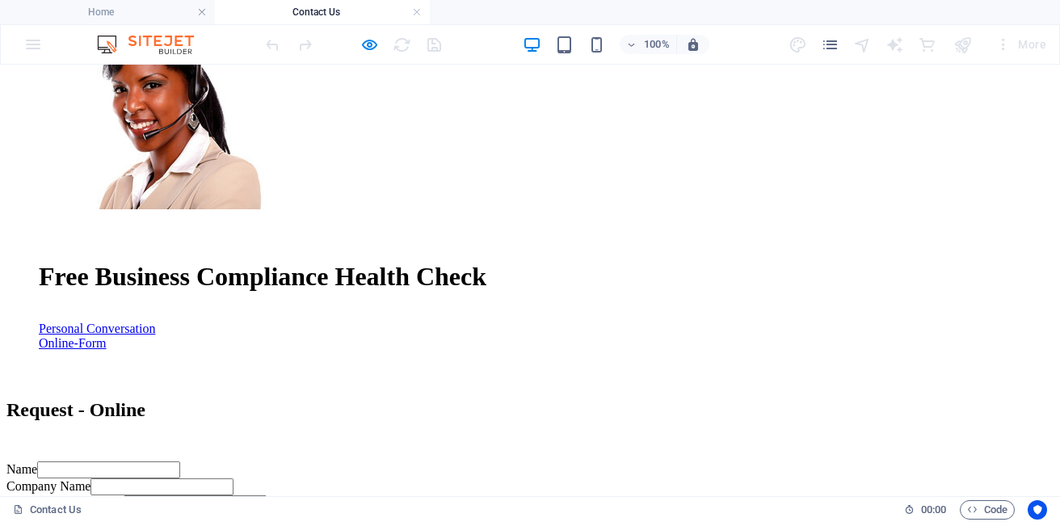
scroll to position [1660, 0]
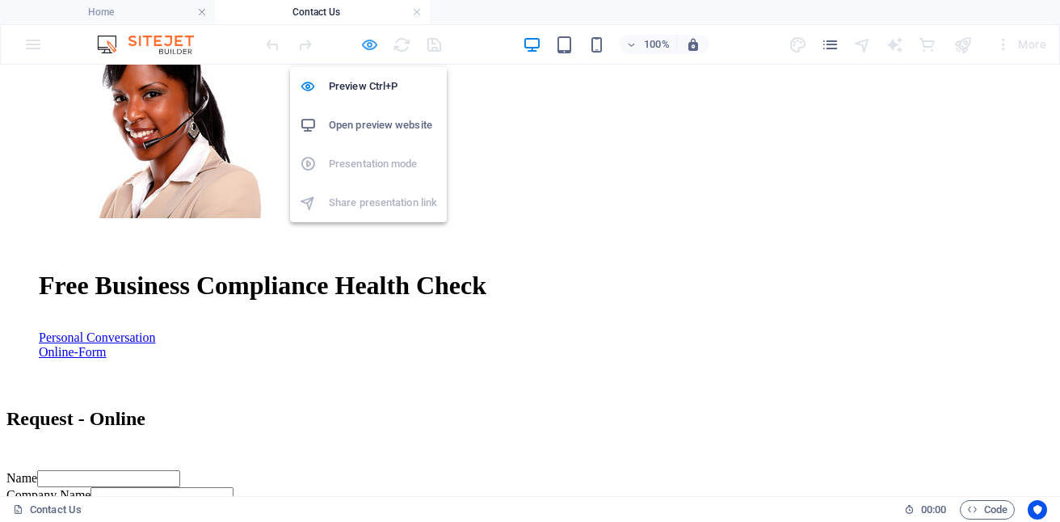
click at [370, 41] on icon "button" at bounding box center [369, 45] width 19 height 19
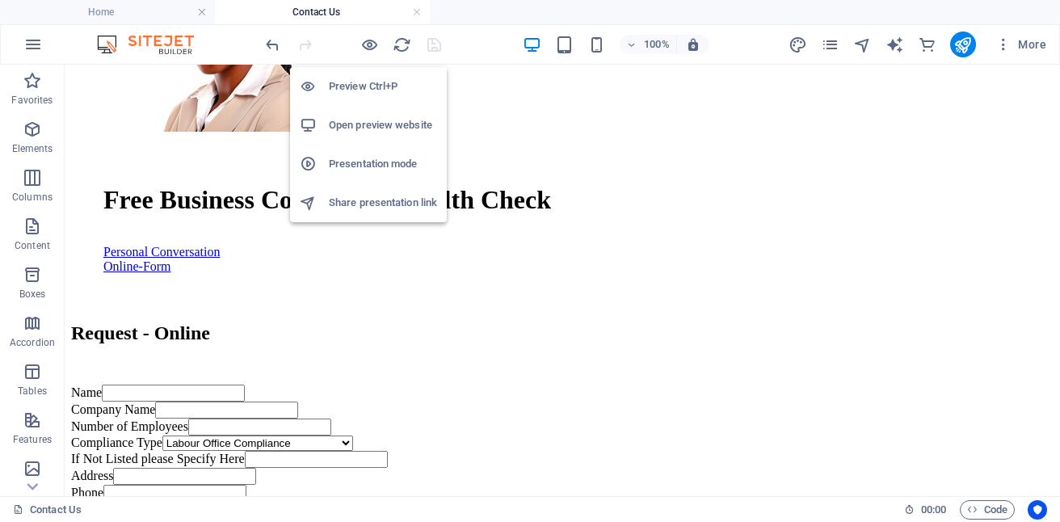
click at [360, 82] on h6 "Preview Ctrl+P" at bounding box center [383, 86] width 108 height 19
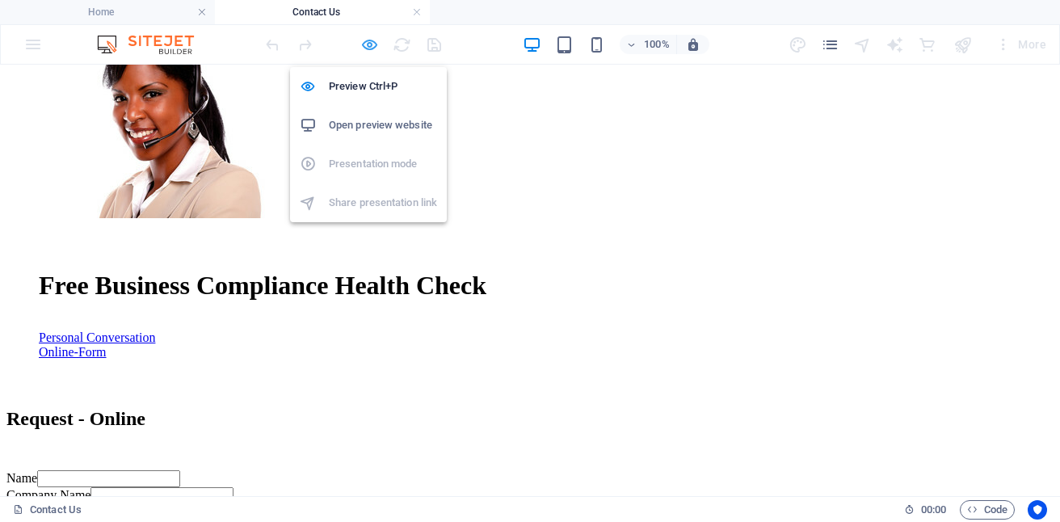
click at [372, 51] on icon "button" at bounding box center [369, 45] width 19 height 19
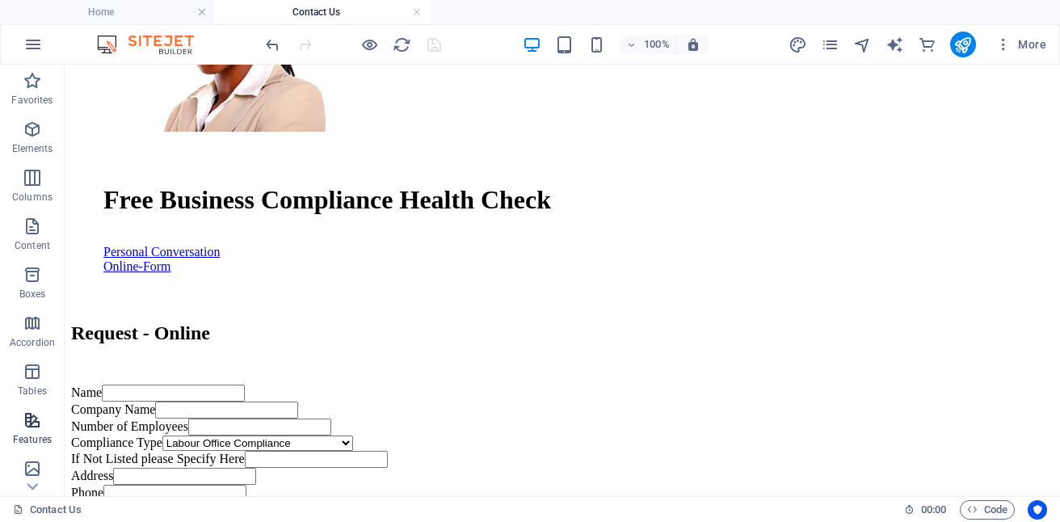
click at [31, 430] on span "Features" at bounding box center [32, 429] width 65 height 39
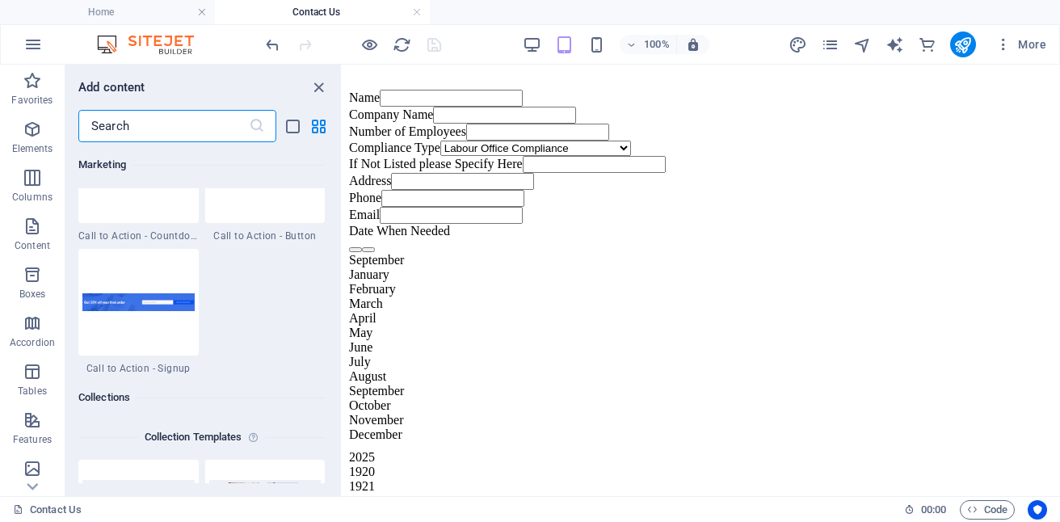
scroll to position [14597, 0]
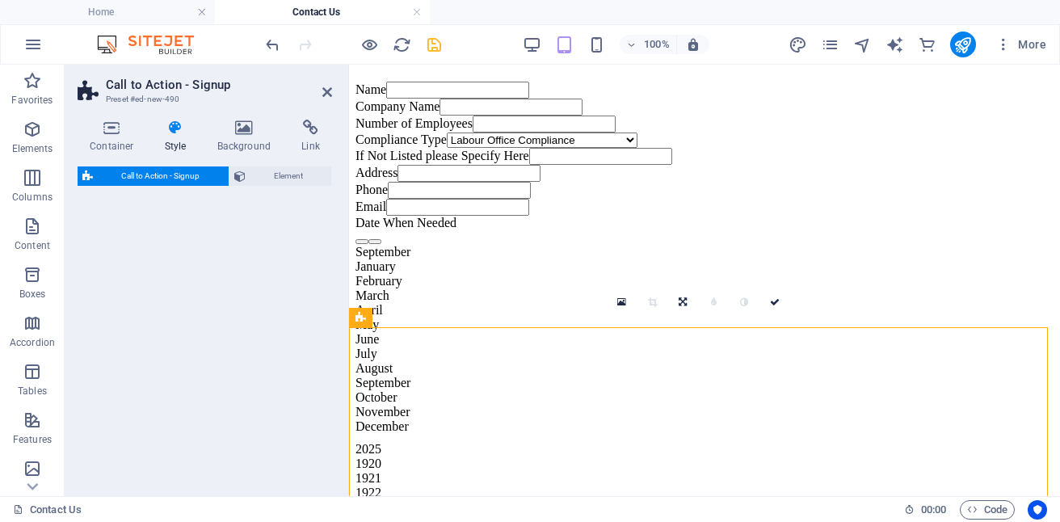
select select "rem"
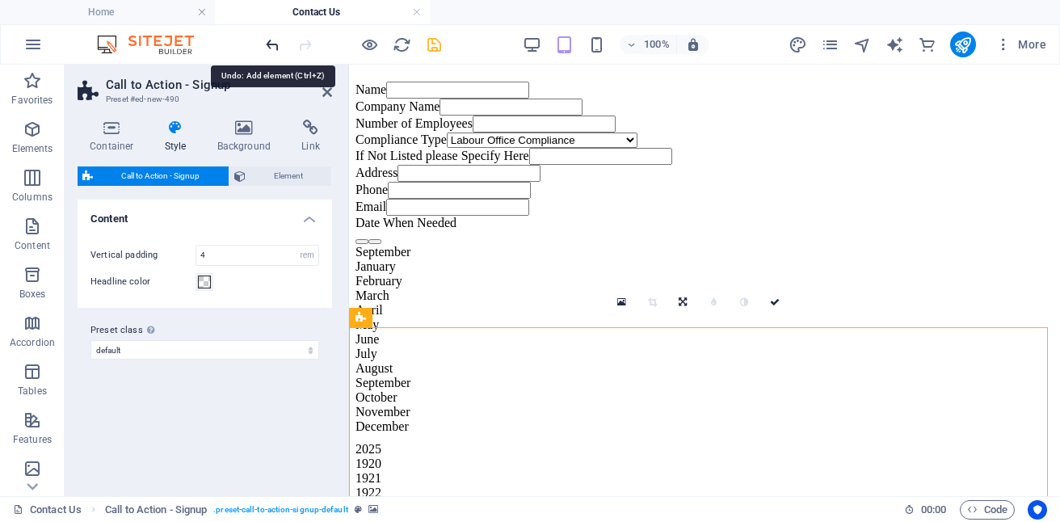
click at [269, 47] on icon "undo" at bounding box center [272, 45] width 19 height 19
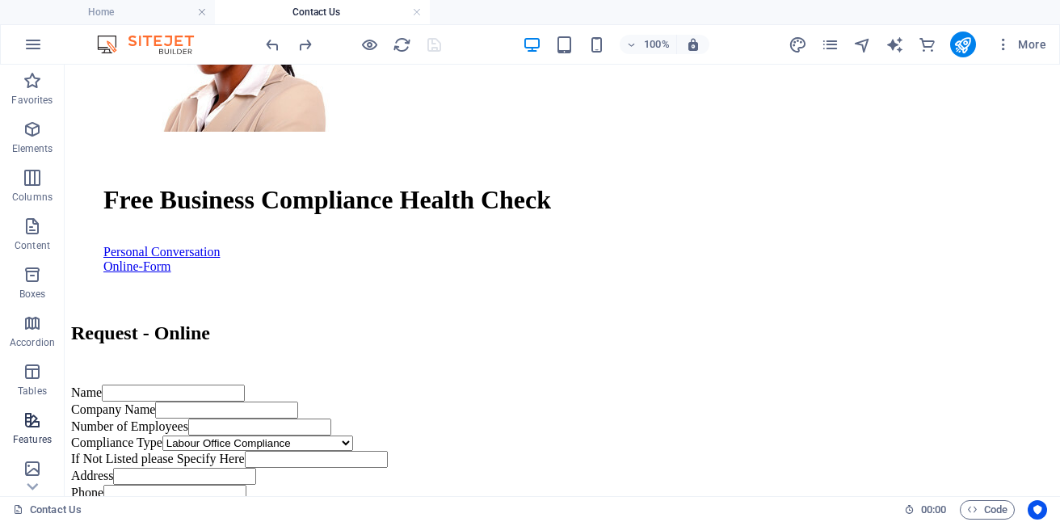
click at [33, 419] on icon "button" at bounding box center [32, 419] width 19 height 19
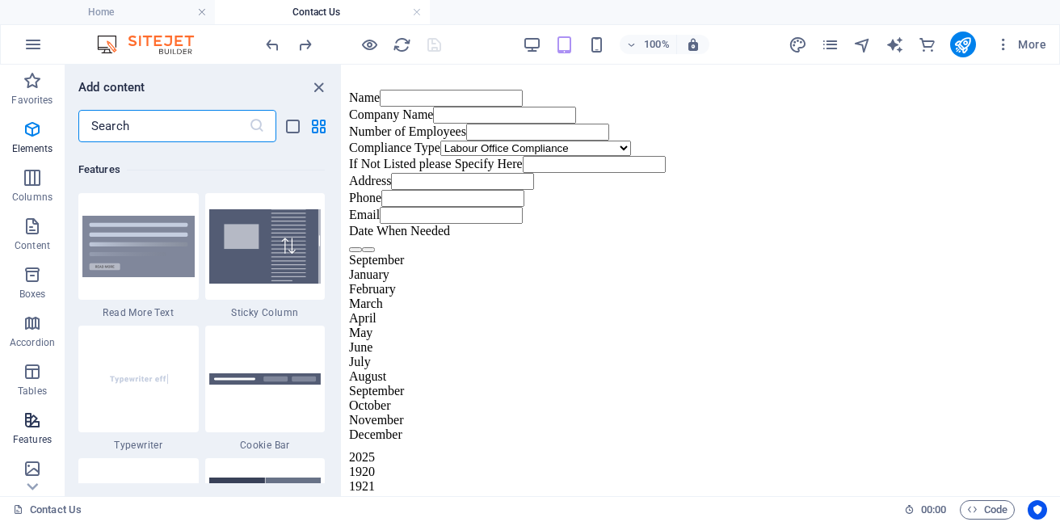
scroll to position [6298, 0]
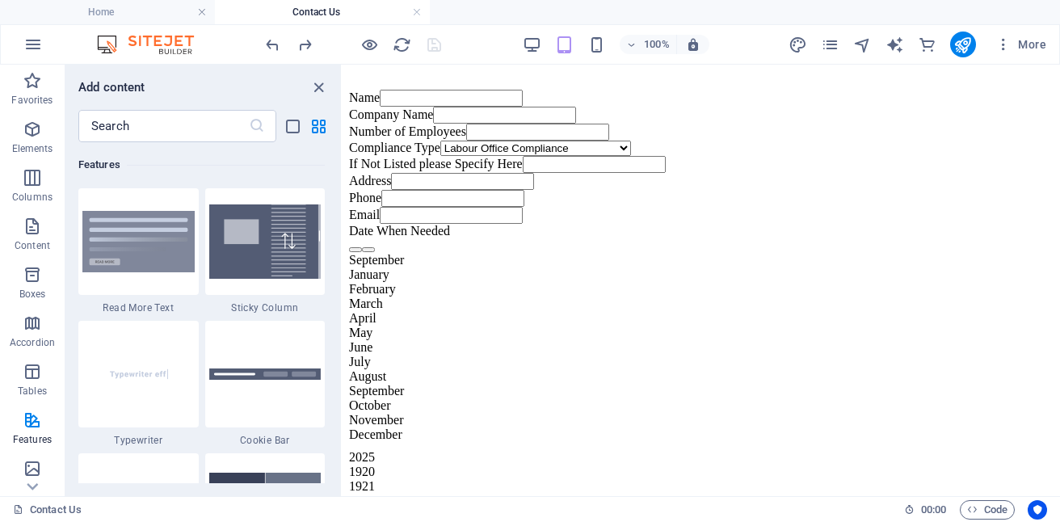
drag, startPoint x: 337, startPoint y: 281, endPoint x: 337, endPoint y: 338, distance: 56.6
click at [337, 339] on div "Favorites 1 Star Headline 1 Star Container Elements 1 Star Headline 1 Star Text…" at bounding box center [203, 312] width 276 height 341
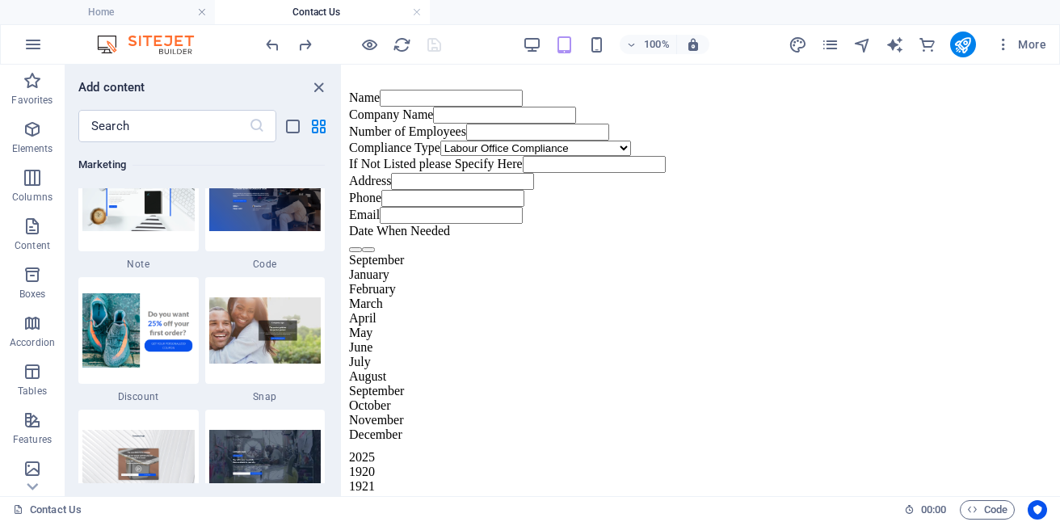
scroll to position [14325, 0]
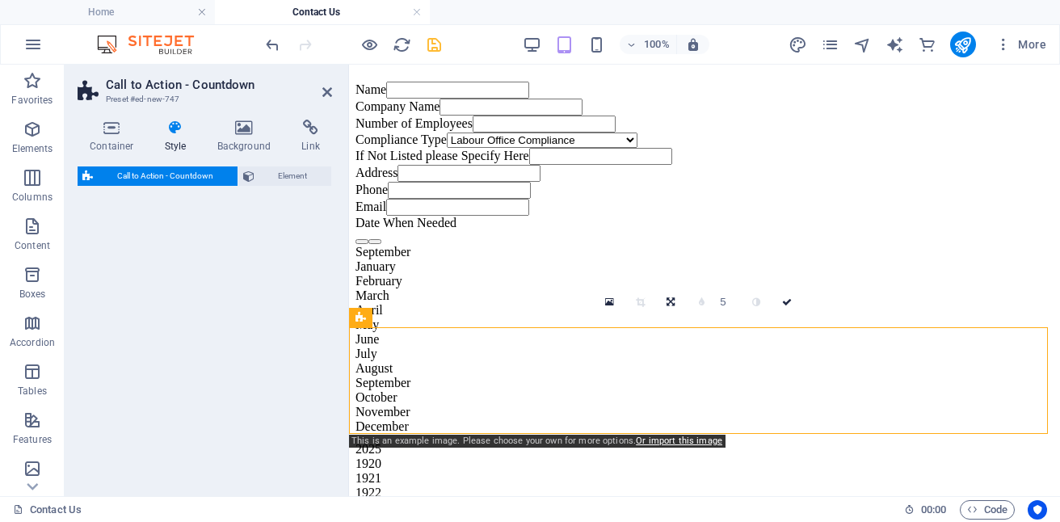
select select "rem"
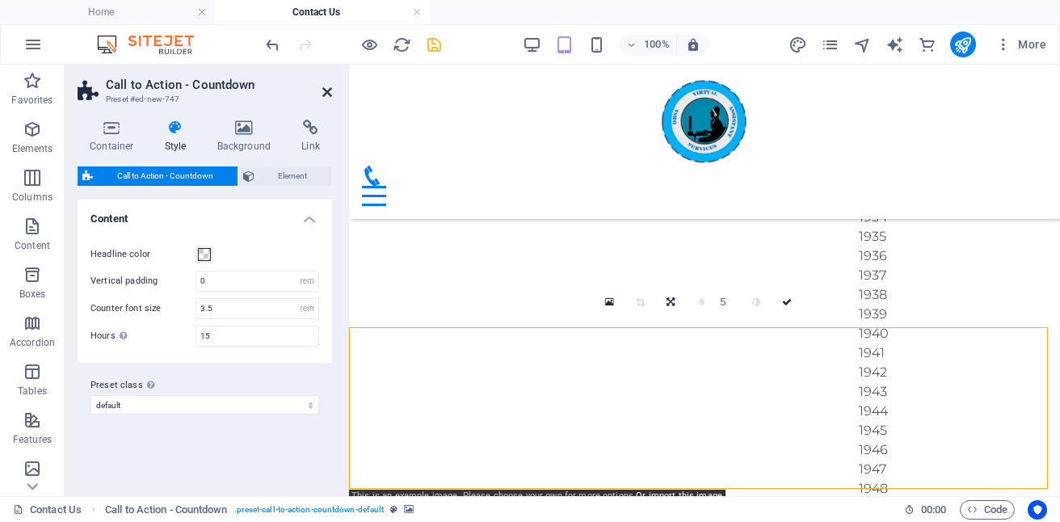
click at [327, 92] on icon at bounding box center [327, 92] width 10 height 13
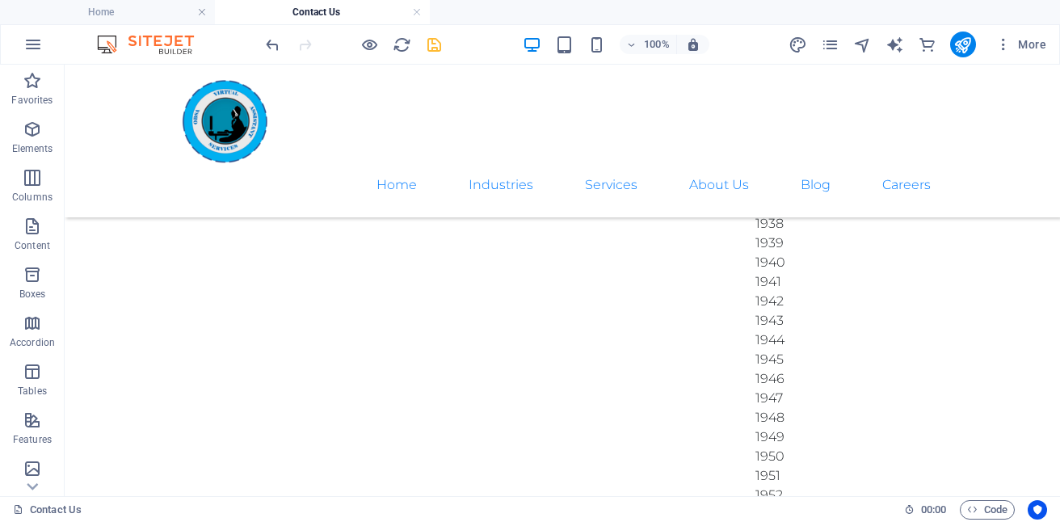
scroll to position [1773, 0]
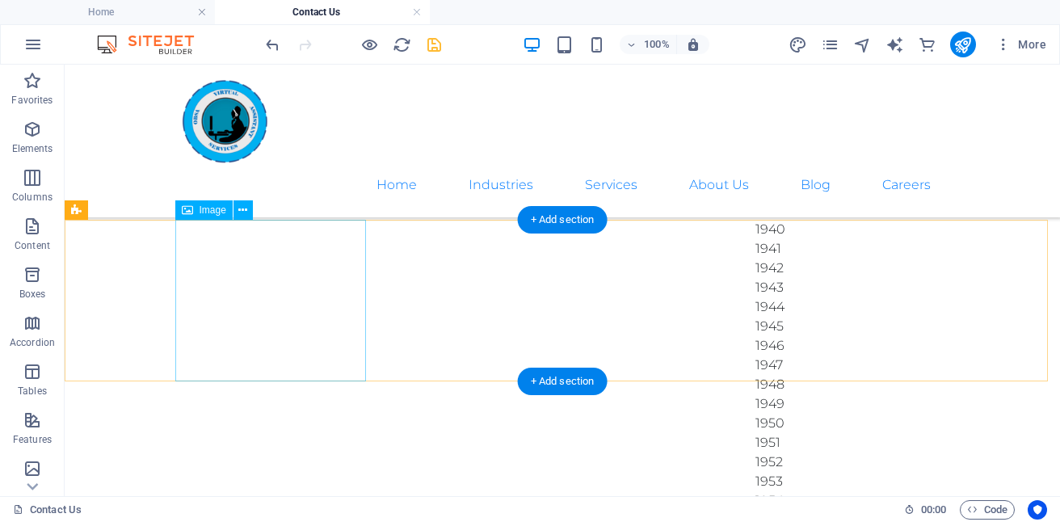
select select "px"
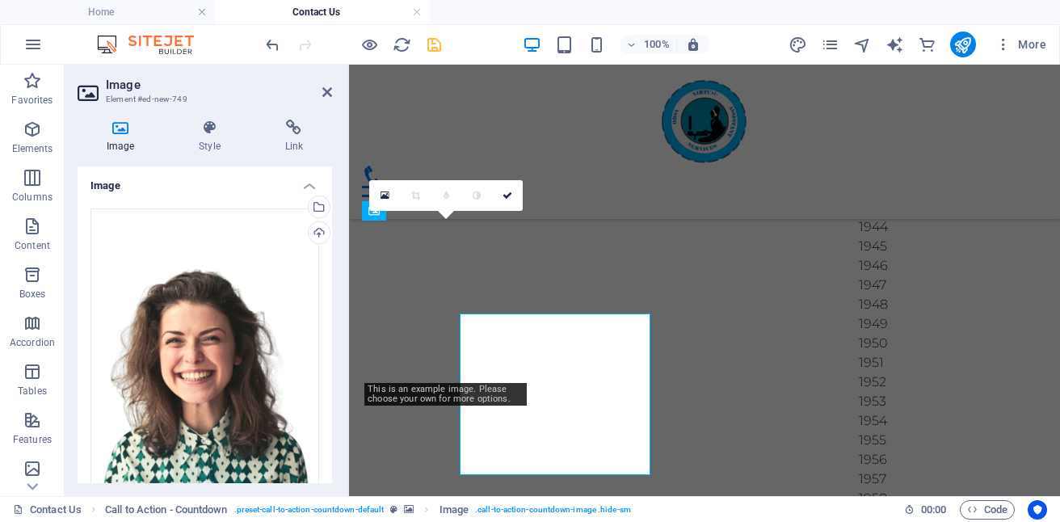
scroll to position [1680, 0]
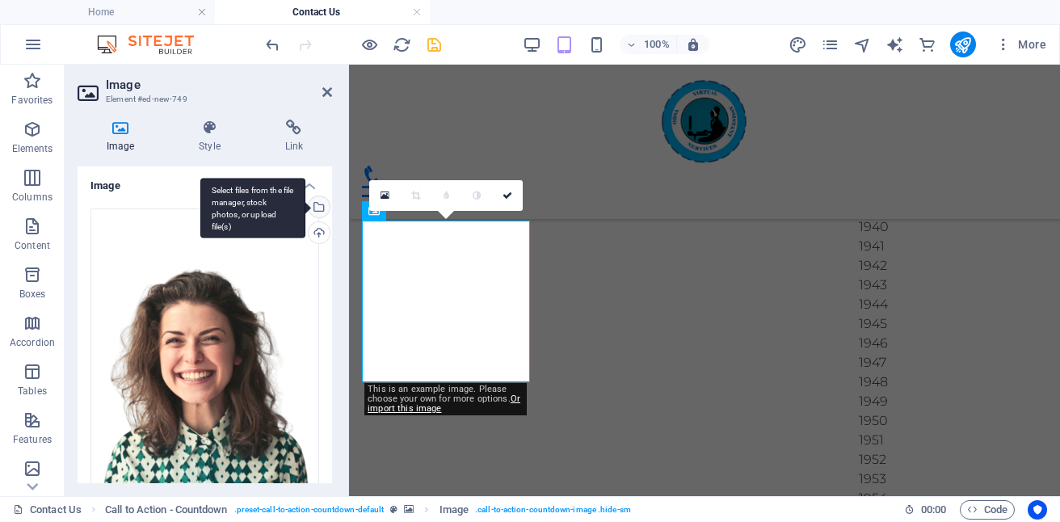
click at [321, 212] on div "Select files from the file manager, stock photos, or upload file(s)" at bounding box center [317, 208] width 24 height 24
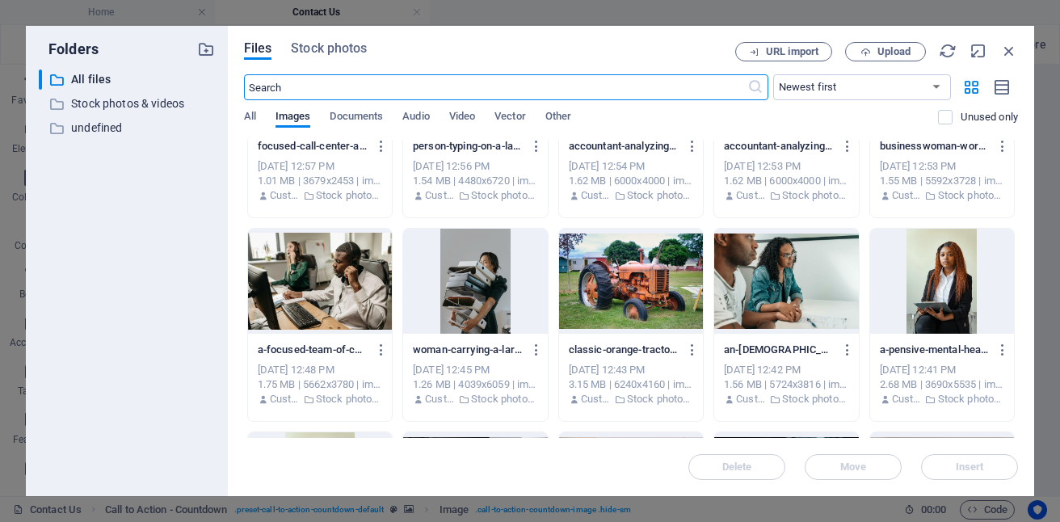
scroll to position [731, 0]
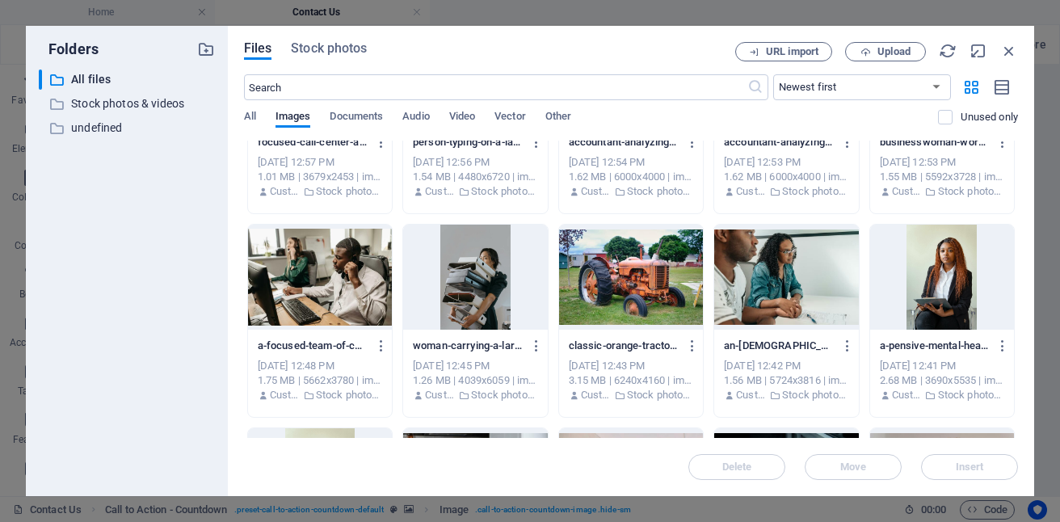
click at [559, 126] on div at bounding box center [631, 73] width 144 height 105
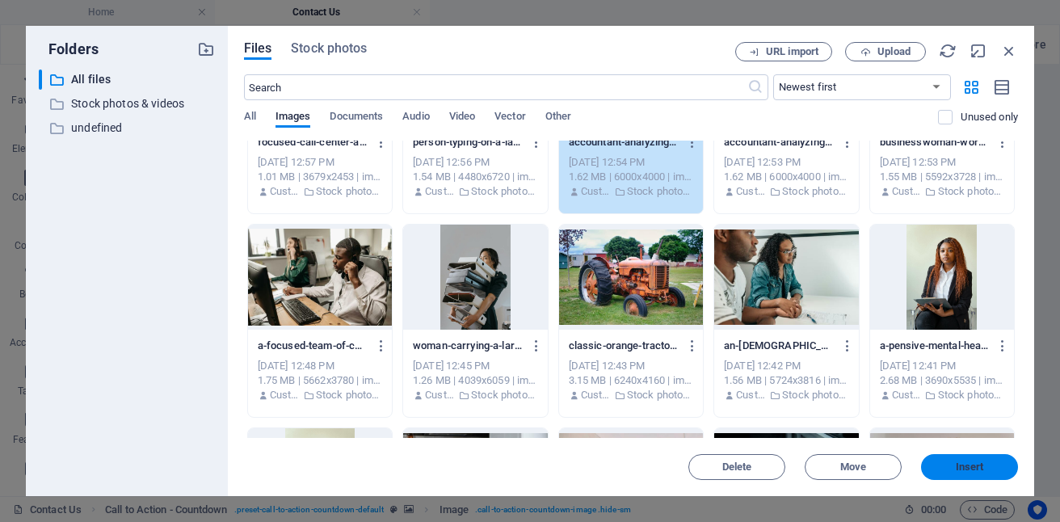
click at [963, 473] on button "Insert" at bounding box center [969, 467] width 97 height 26
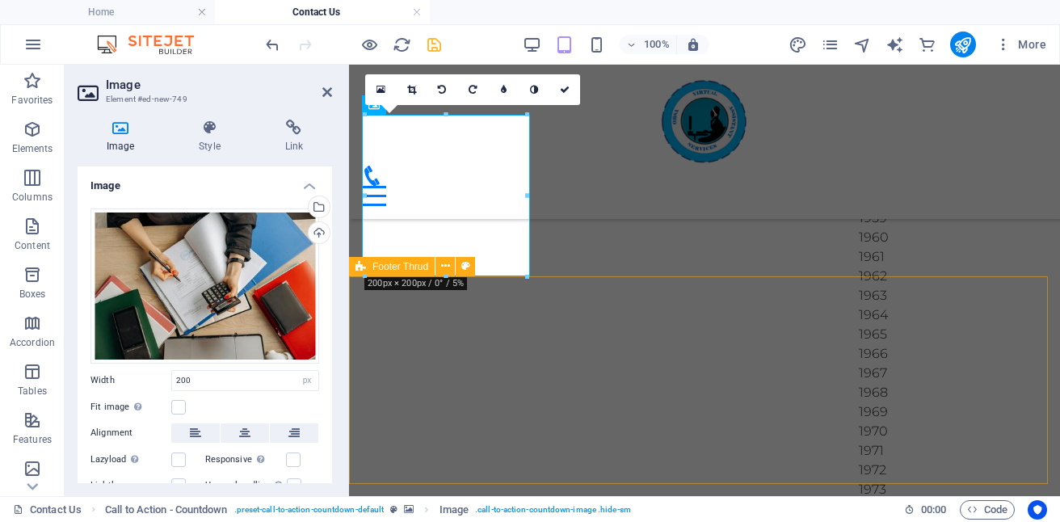
scroll to position [1786, 0]
click at [558, 92] on link at bounding box center [564, 89] width 31 height 31
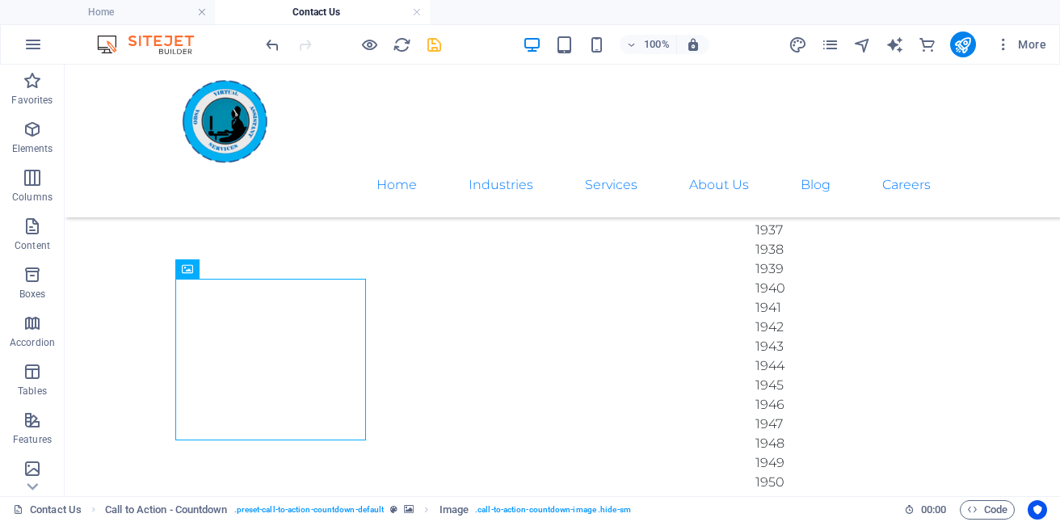
scroll to position [1710, 0]
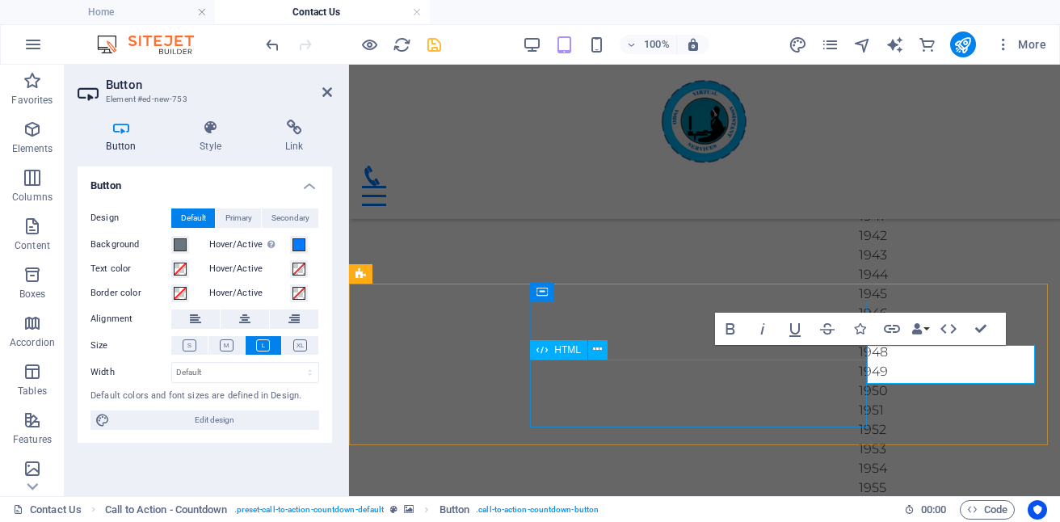
scroll to position [1617, 0]
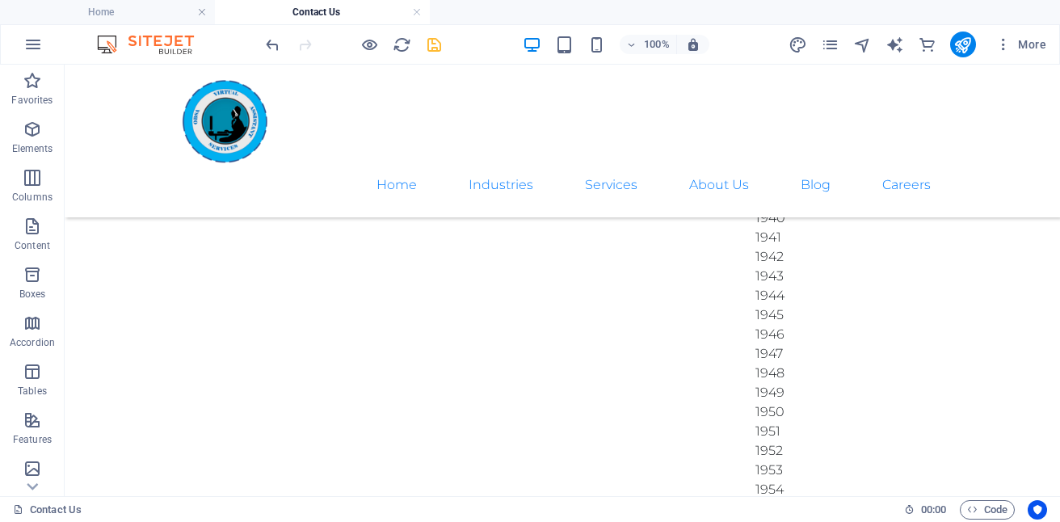
scroll to position [1685, 0]
click at [435, 40] on icon "save" at bounding box center [434, 45] width 19 height 19
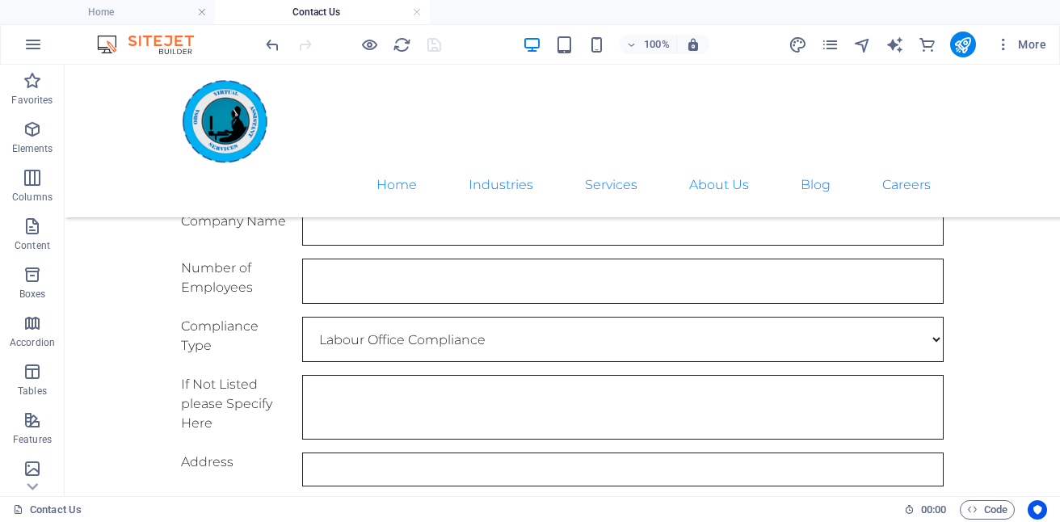
scroll to position [718, 0]
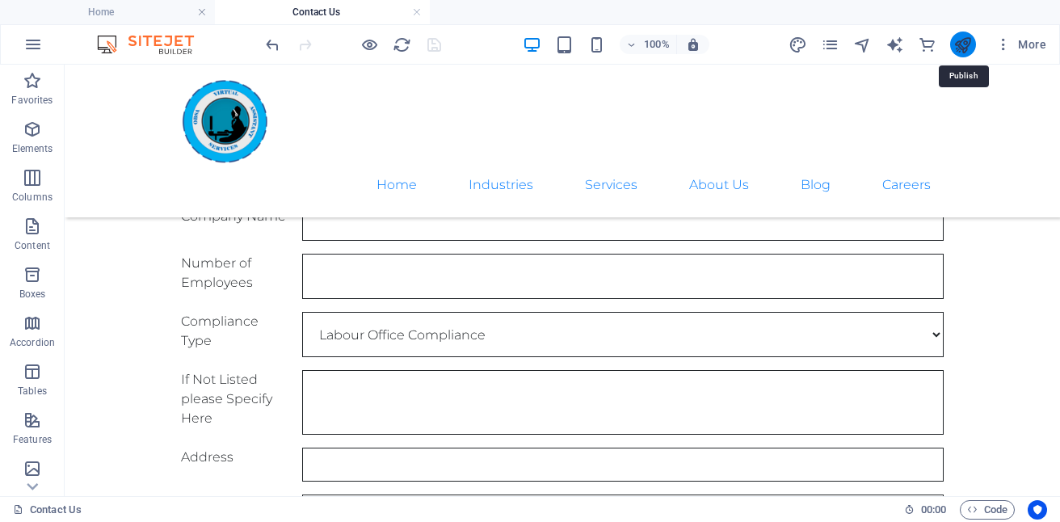
click at [960, 48] on icon "publish" at bounding box center [962, 45] width 19 height 19
